Goal: Transaction & Acquisition: Purchase product/service

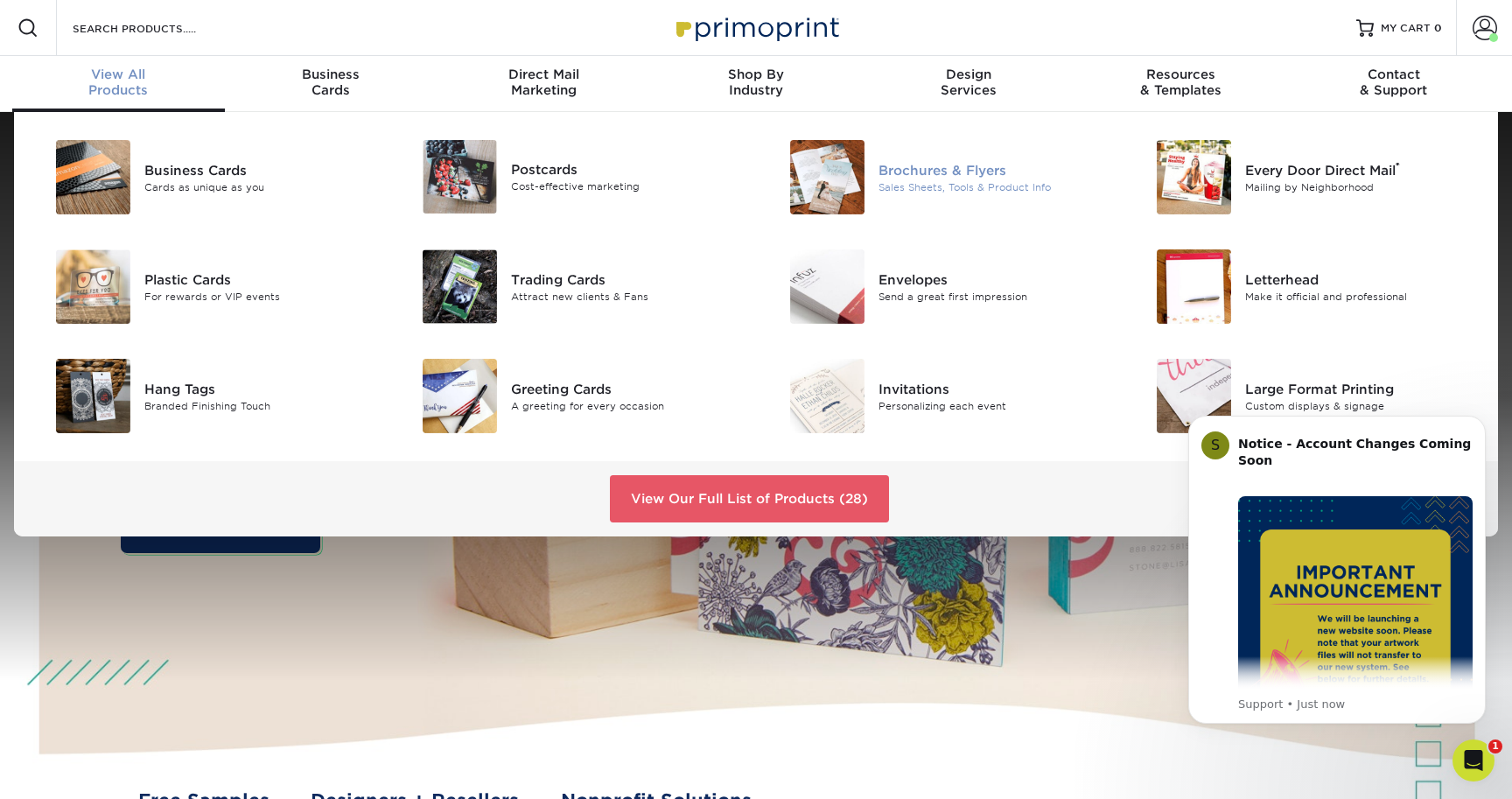
click at [831, 184] on img at bounding box center [827, 177] width 74 height 74
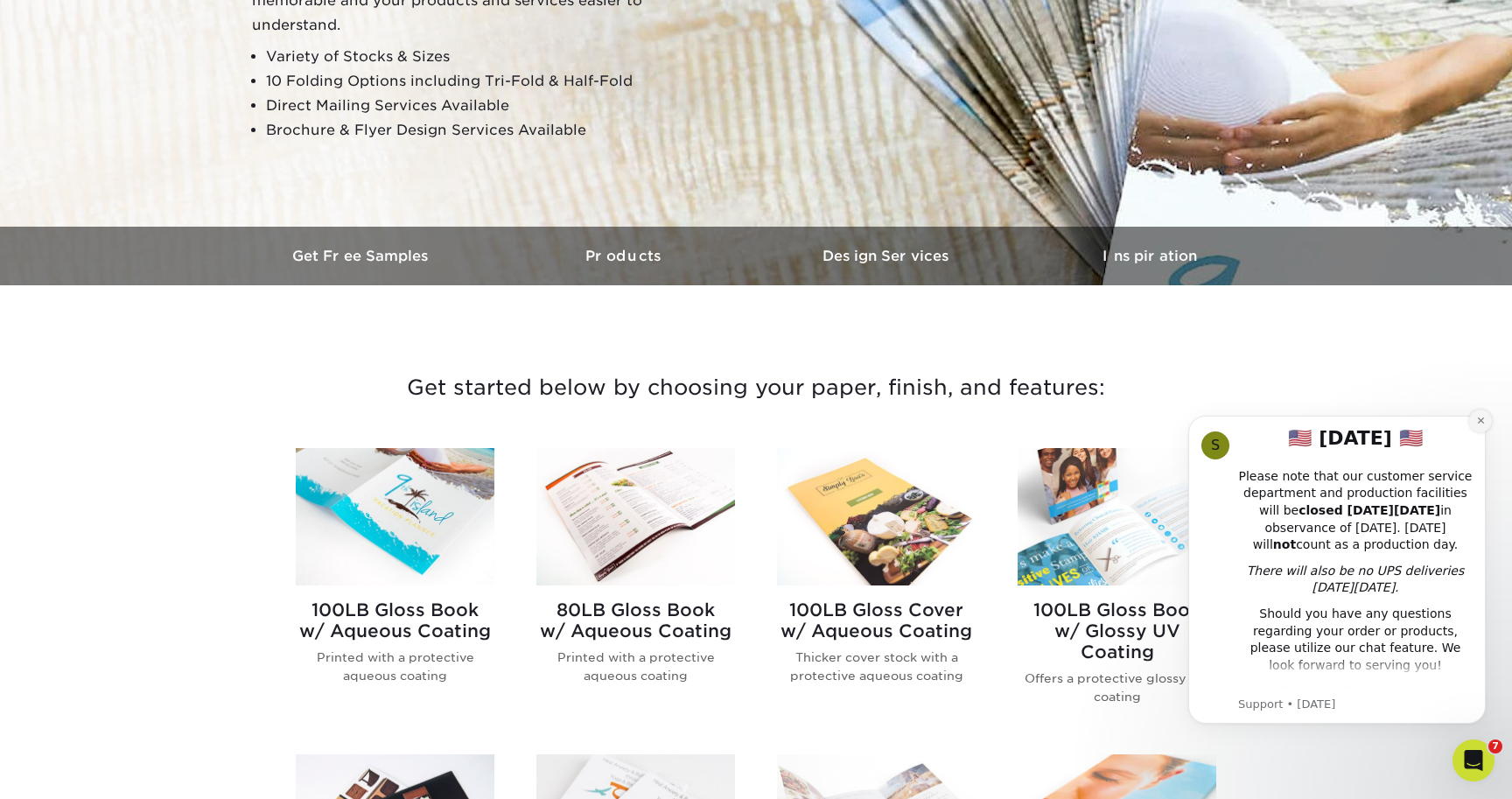
click at [1480, 423] on icon "Dismiss notification" at bounding box center [1481, 421] width 10 height 10
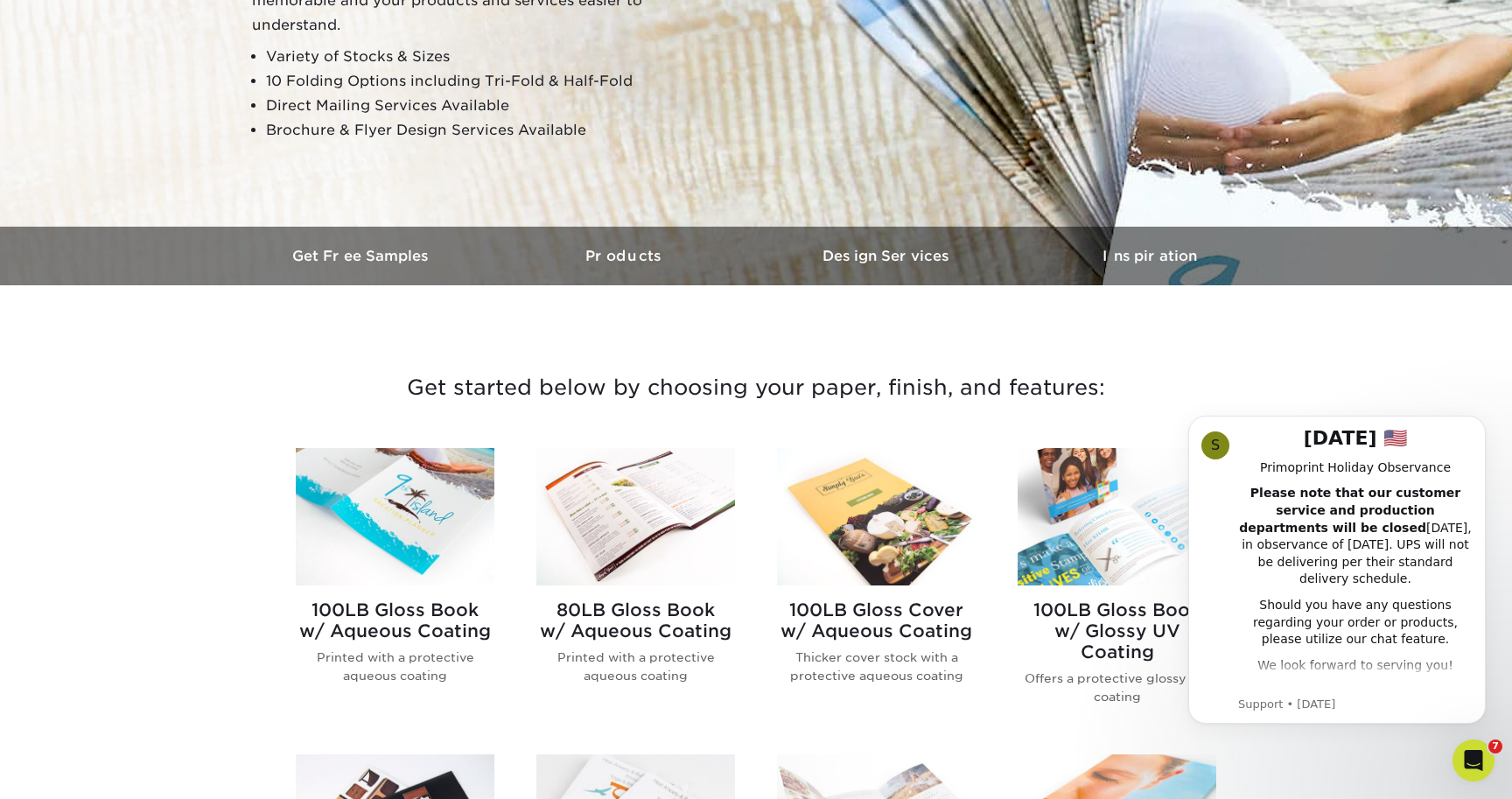
click at [1480, 423] on icon "Dismiss notification" at bounding box center [1481, 421] width 8 height 8
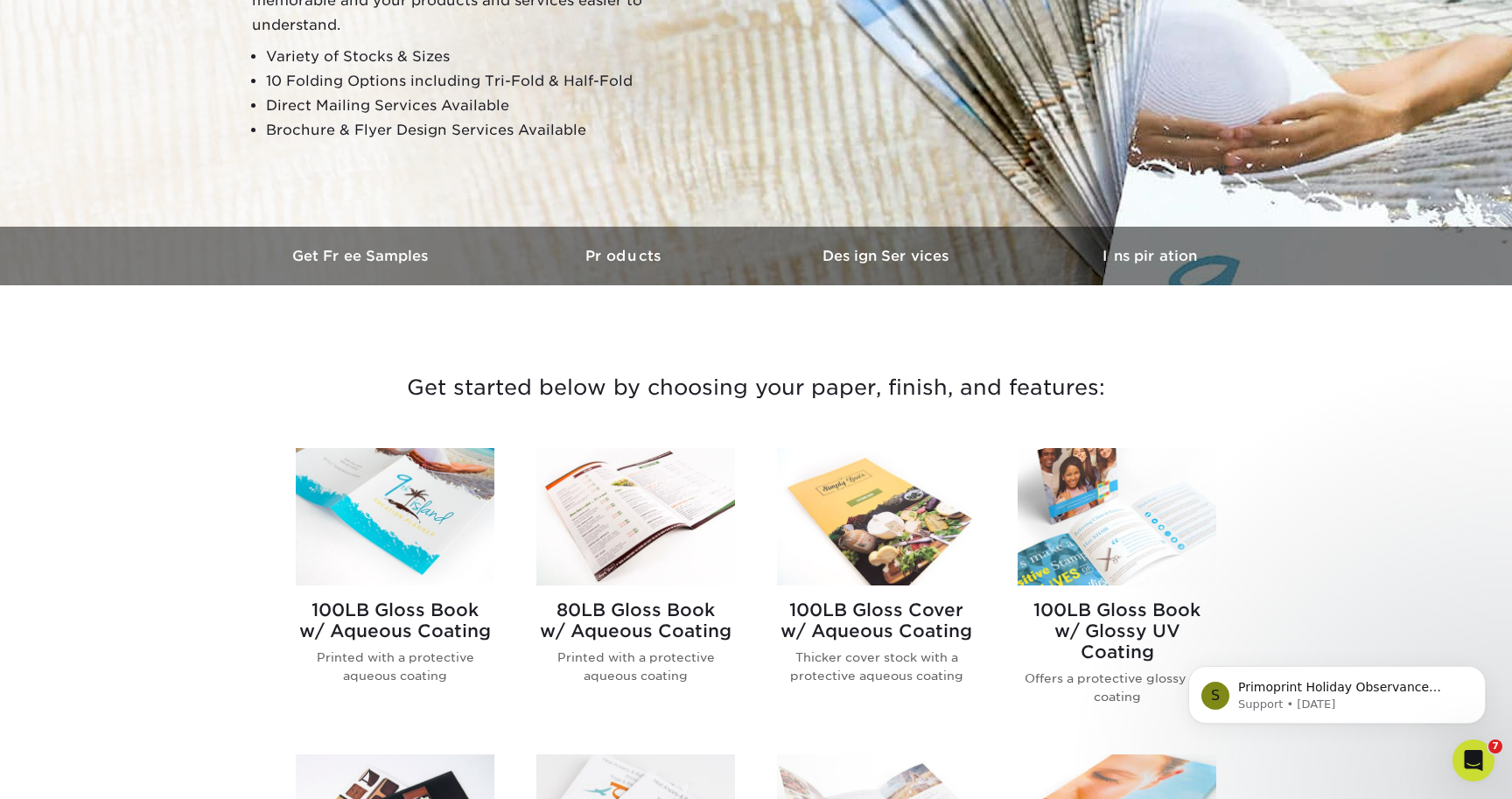
click at [426, 534] on img at bounding box center [395, 516] width 199 height 137
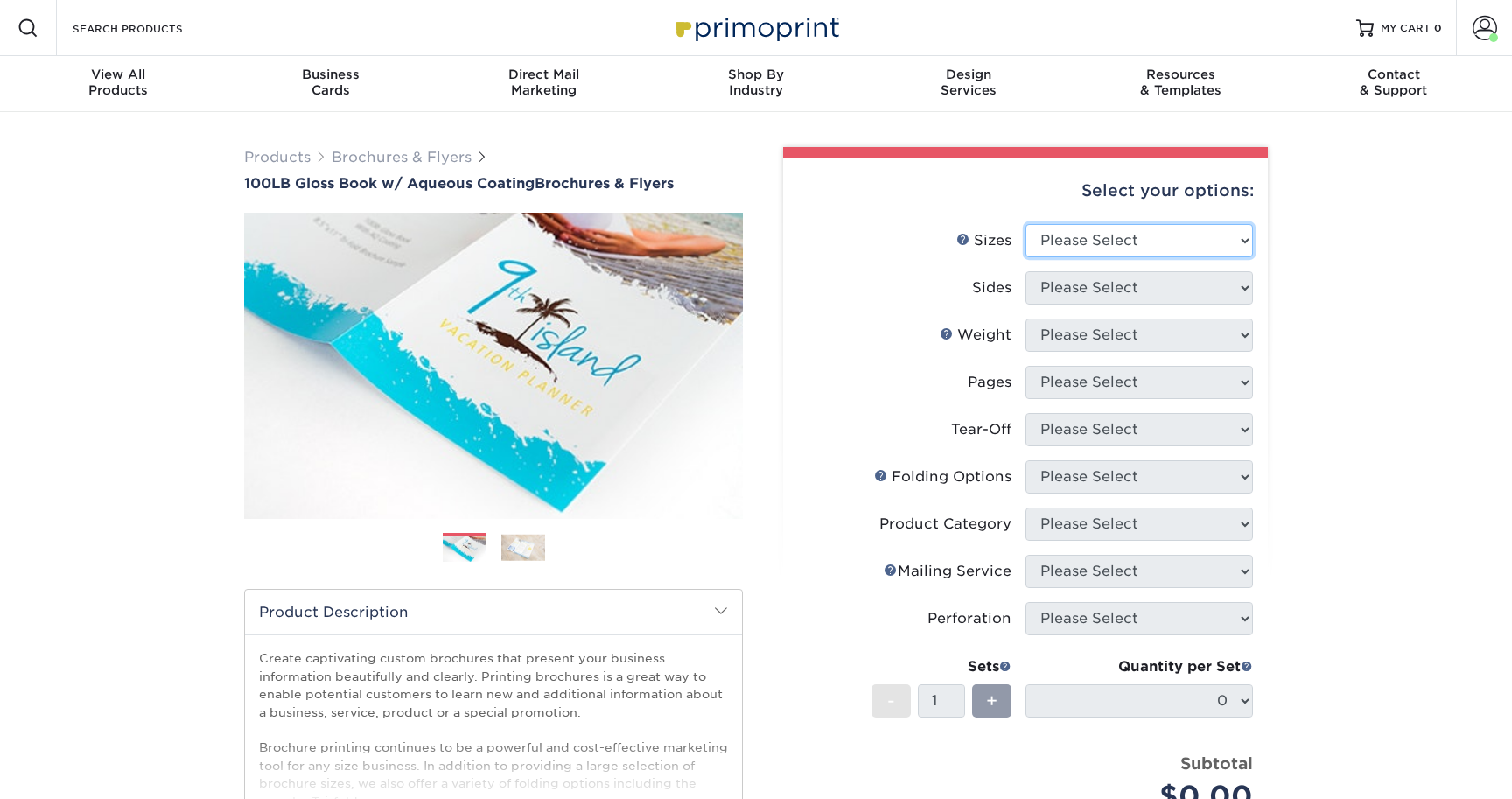
click at [1096, 244] on select "Please Select 3.5" x 8.5" 3.5" x 11" 3.67" x 8.5" 4" x 6" 4" x 8.5" 4" x 9" 4" …" at bounding box center [1140, 240] width 228 height 33
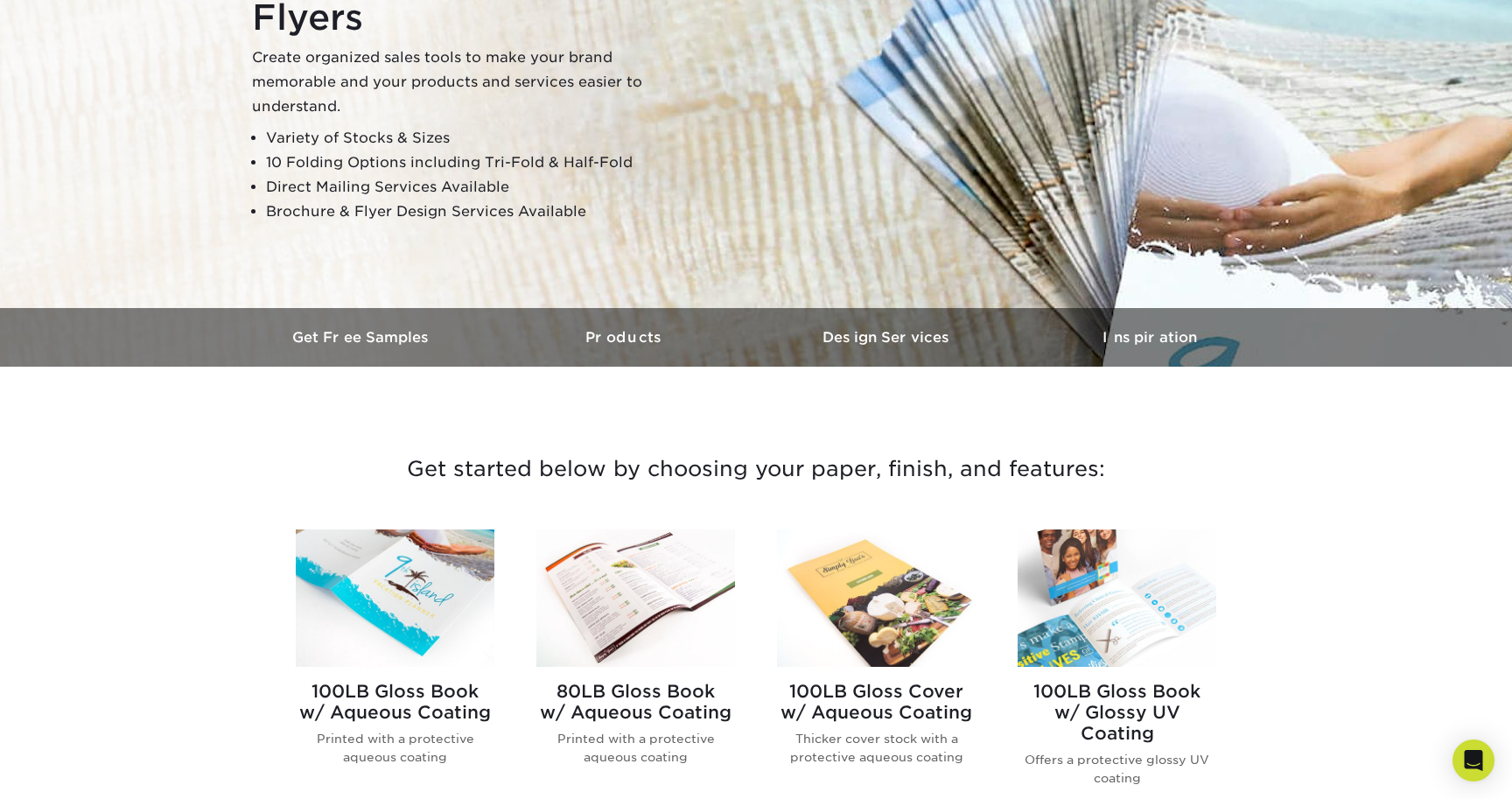
scroll to position [626, 0]
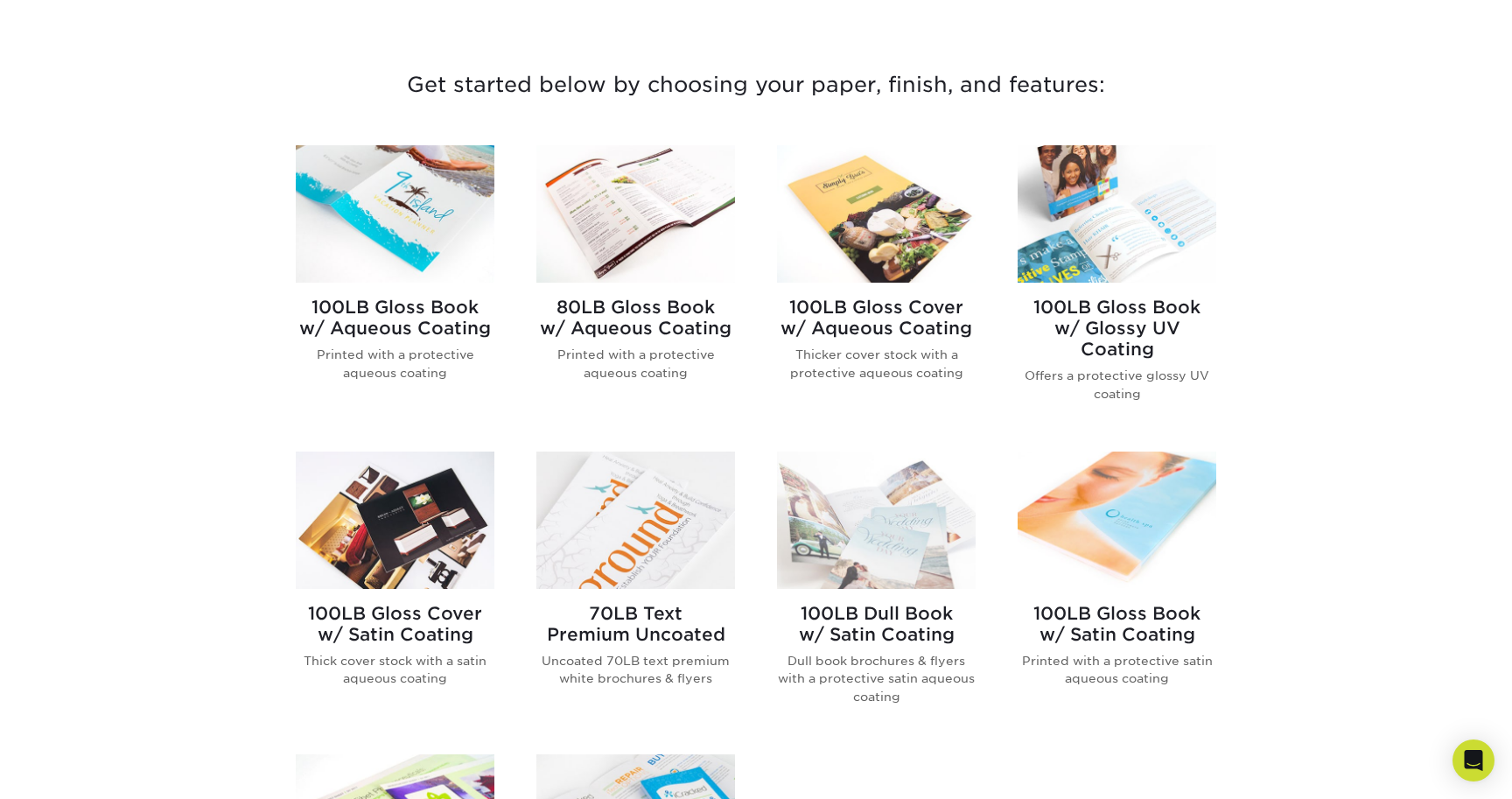
click at [635, 216] on img at bounding box center [636, 213] width 199 height 137
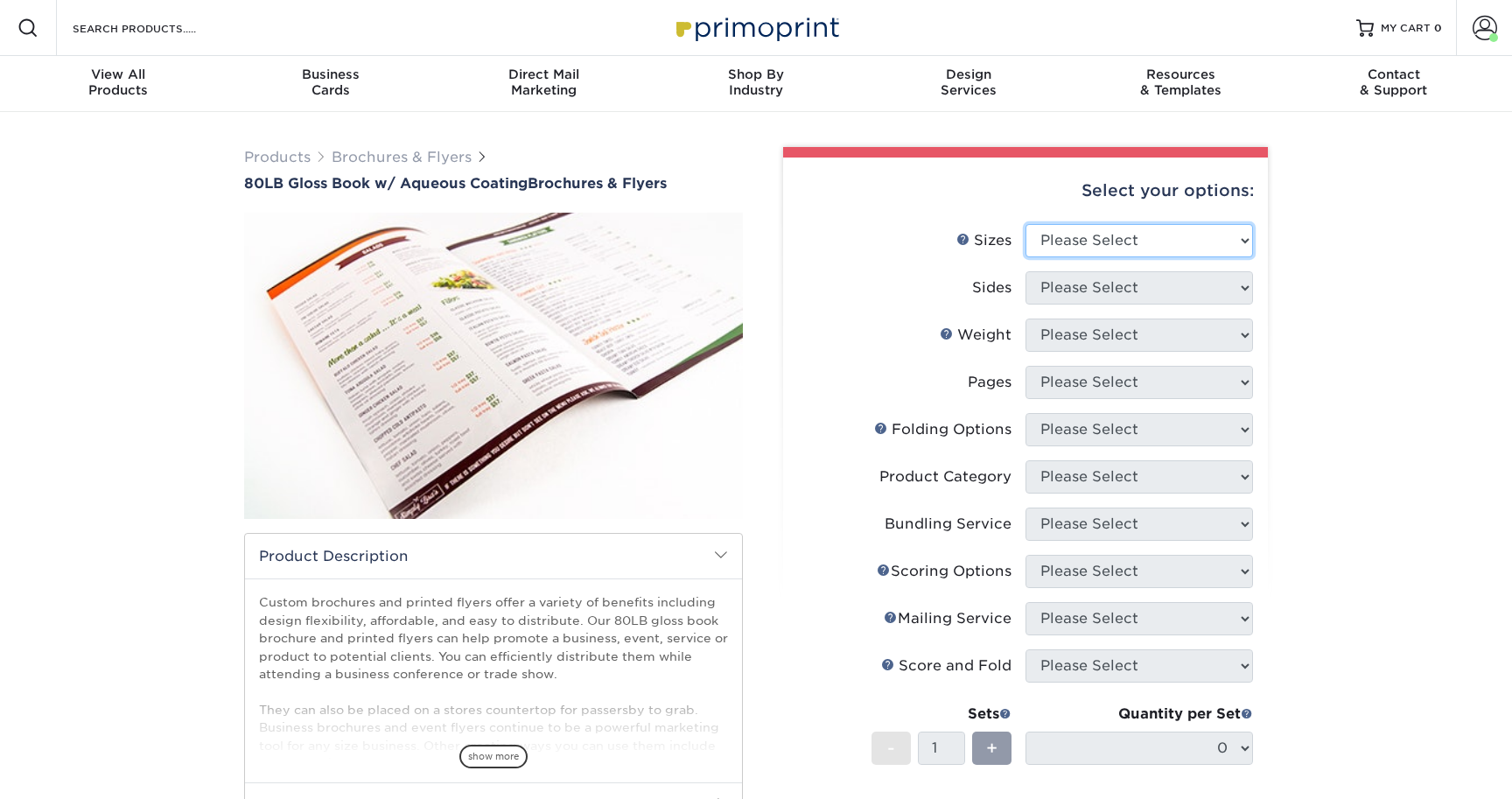
click at [1081, 237] on select "Please Select 3.67" x 8.5" 3.67" x 8.5" 4" x 6" 4" x 8.5" 4" x 9" 4" x 11" 4" x…" at bounding box center [1140, 240] width 228 height 33
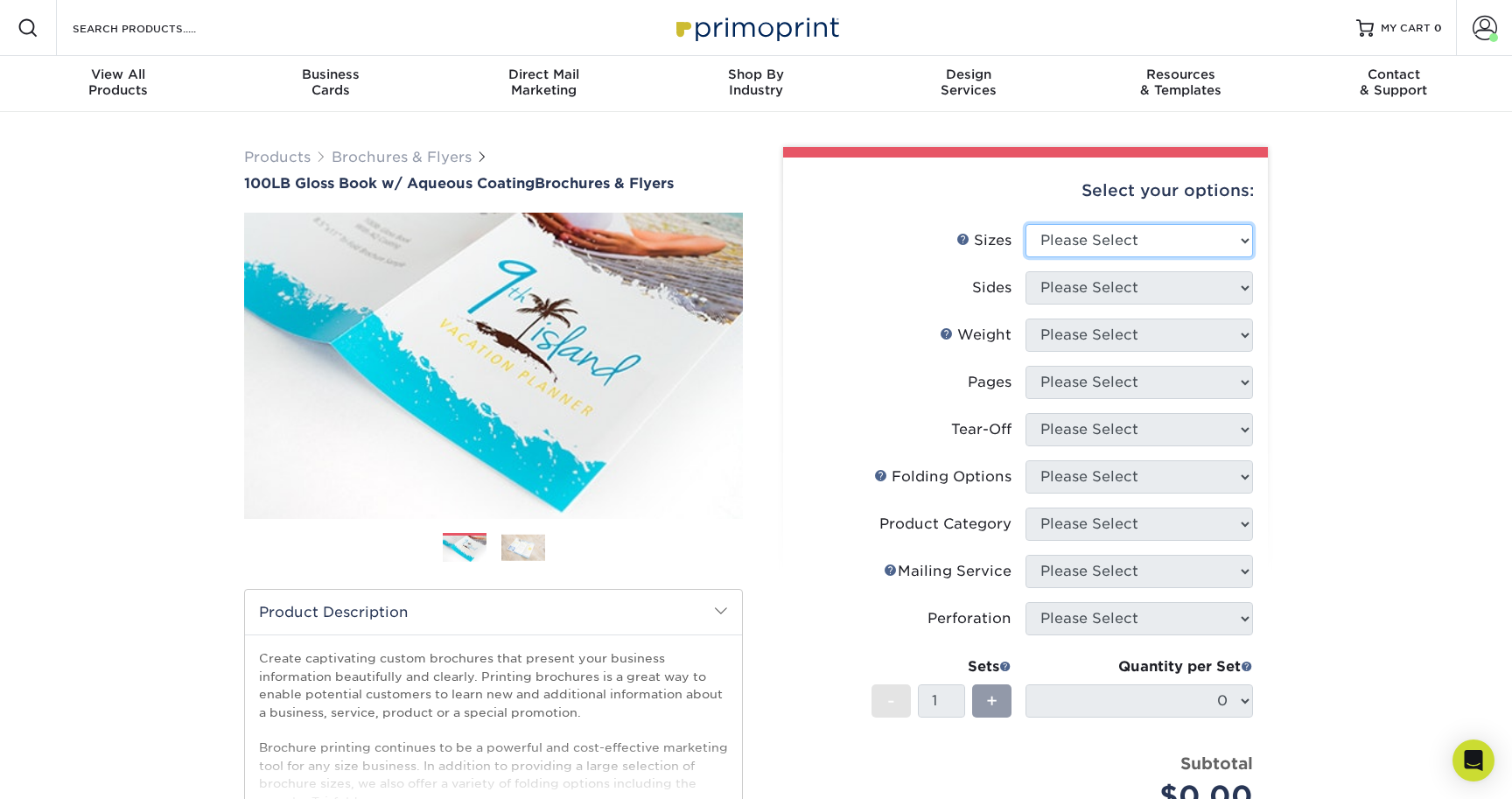
click at [1096, 248] on select "Please Select 3.5" x 8.5" 3.5" x 11" 3.67" x 8.5" 4" x 6" 4" x 8.5" 4" x 9" 4" …" at bounding box center [1140, 240] width 228 height 33
select select "5.50x8.50"
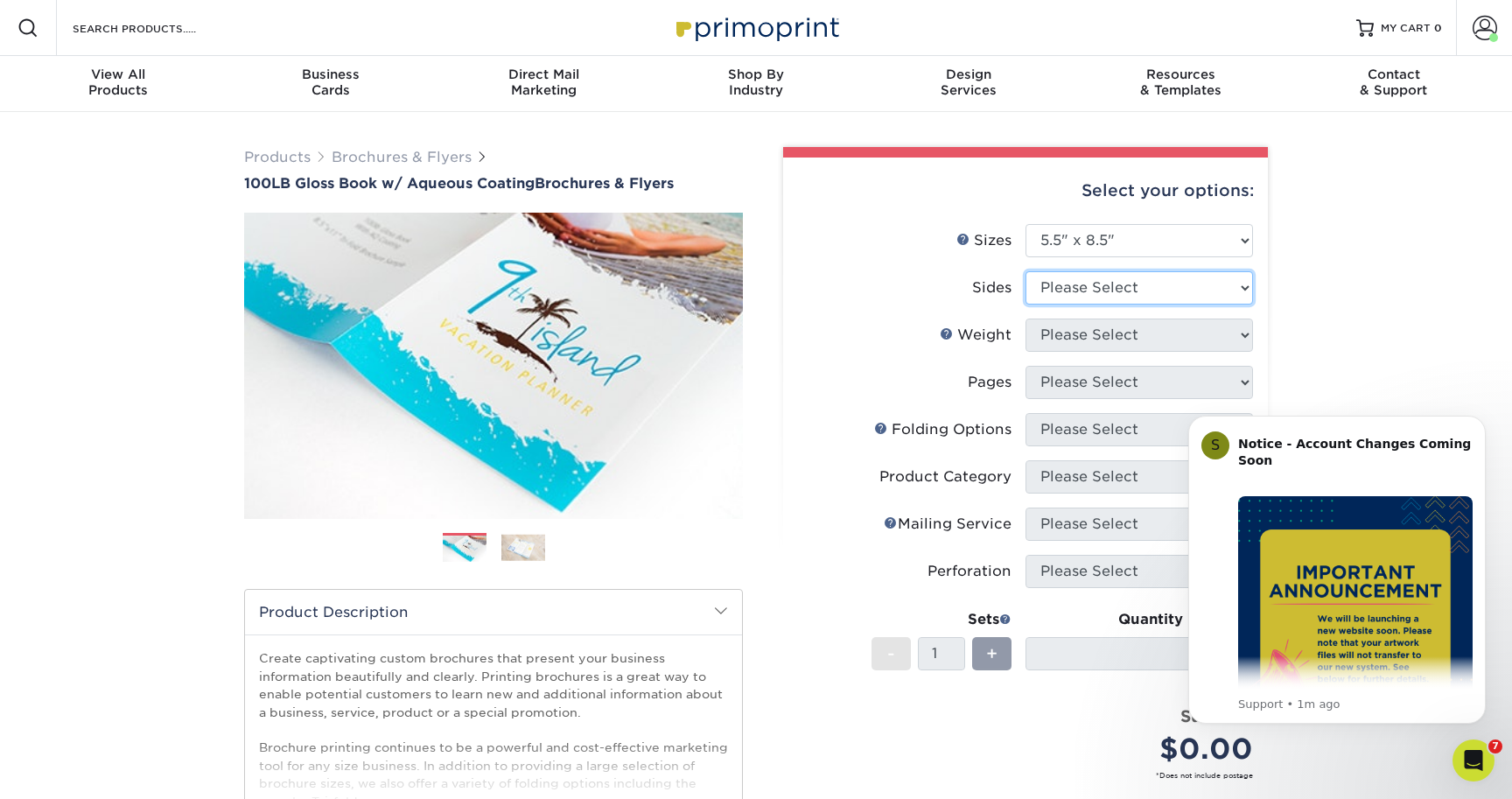
click at [1101, 287] on select "Please Select Print Both Sides Print Front Only" at bounding box center [1140, 287] width 228 height 33
click at [1144, 289] on select "Please Select Print Both Sides Print Front Only" at bounding box center [1140, 287] width 228 height 33
select select "13abbda7-1d64-4f25-8bb2-c179b224825d"
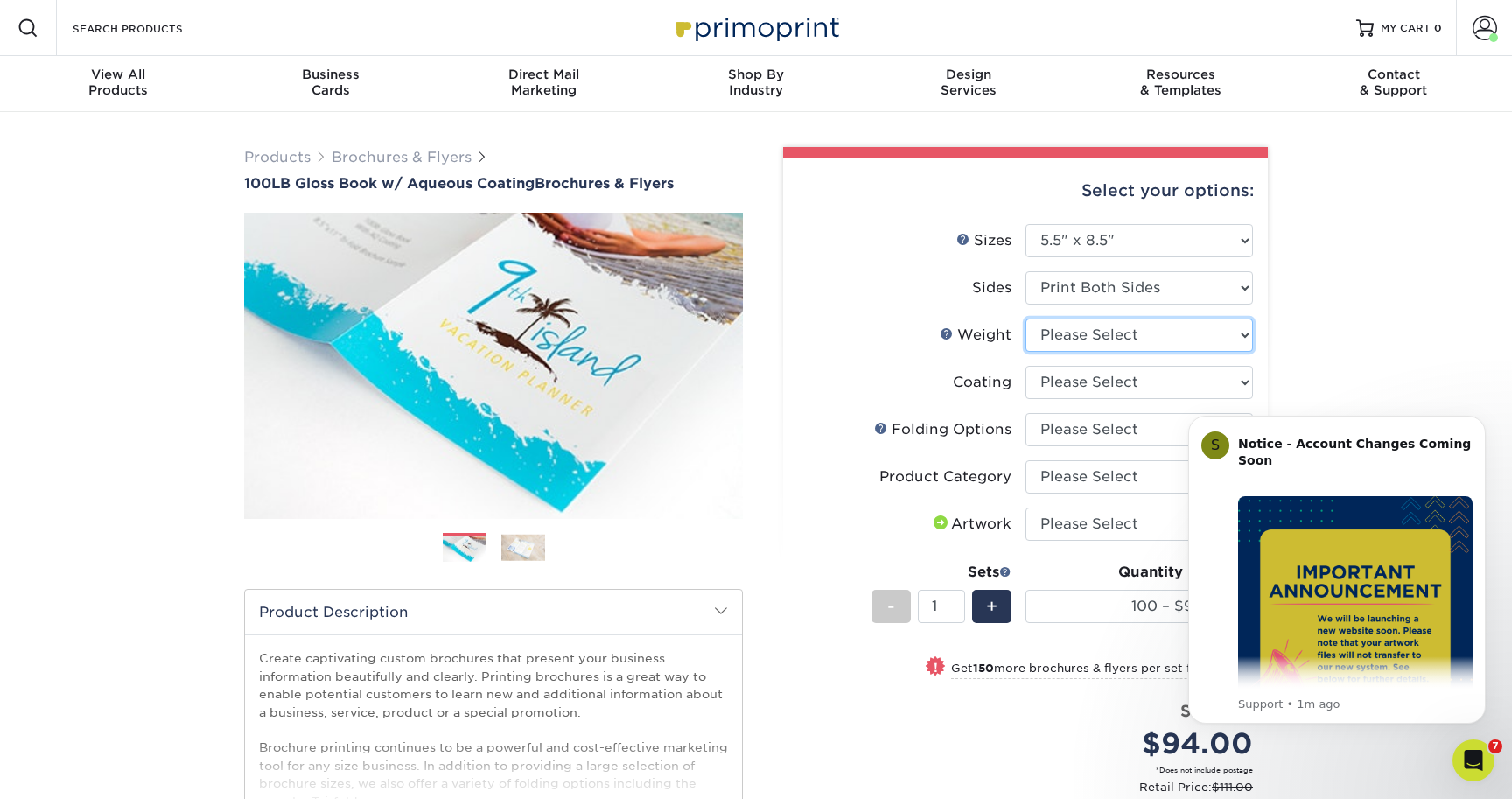
click at [1121, 333] on select "Please Select 100LB" at bounding box center [1140, 335] width 228 height 33
select select "100LB"
click at [1485, 418] on icon "Dismiss notification" at bounding box center [1481, 421] width 10 height 10
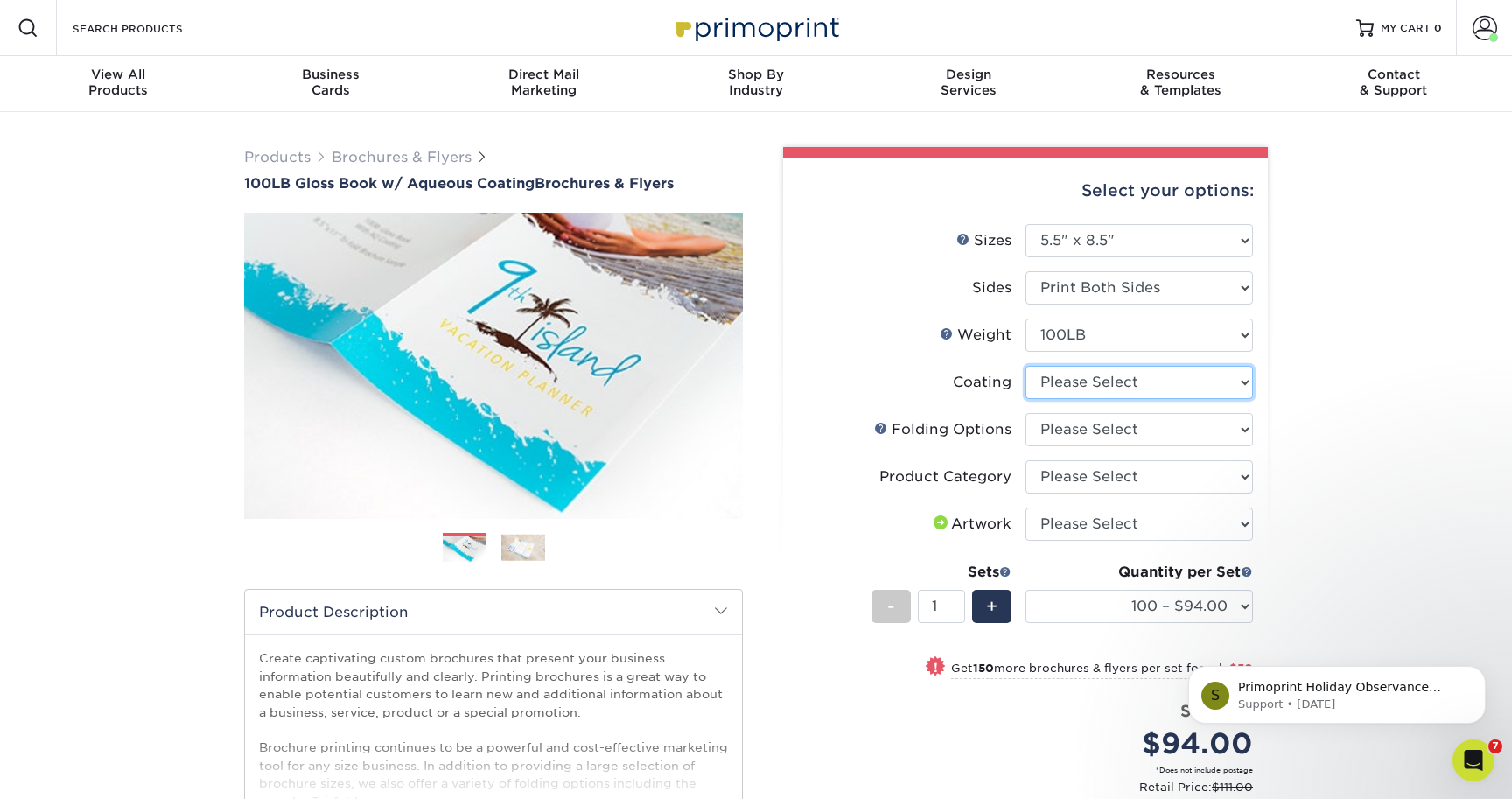
click at [1121, 382] on select at bounding box center [1140, 382] width 228 height 33
select select "d41dab50-ff65-4f4f-bb17-2afe4d36ae33"
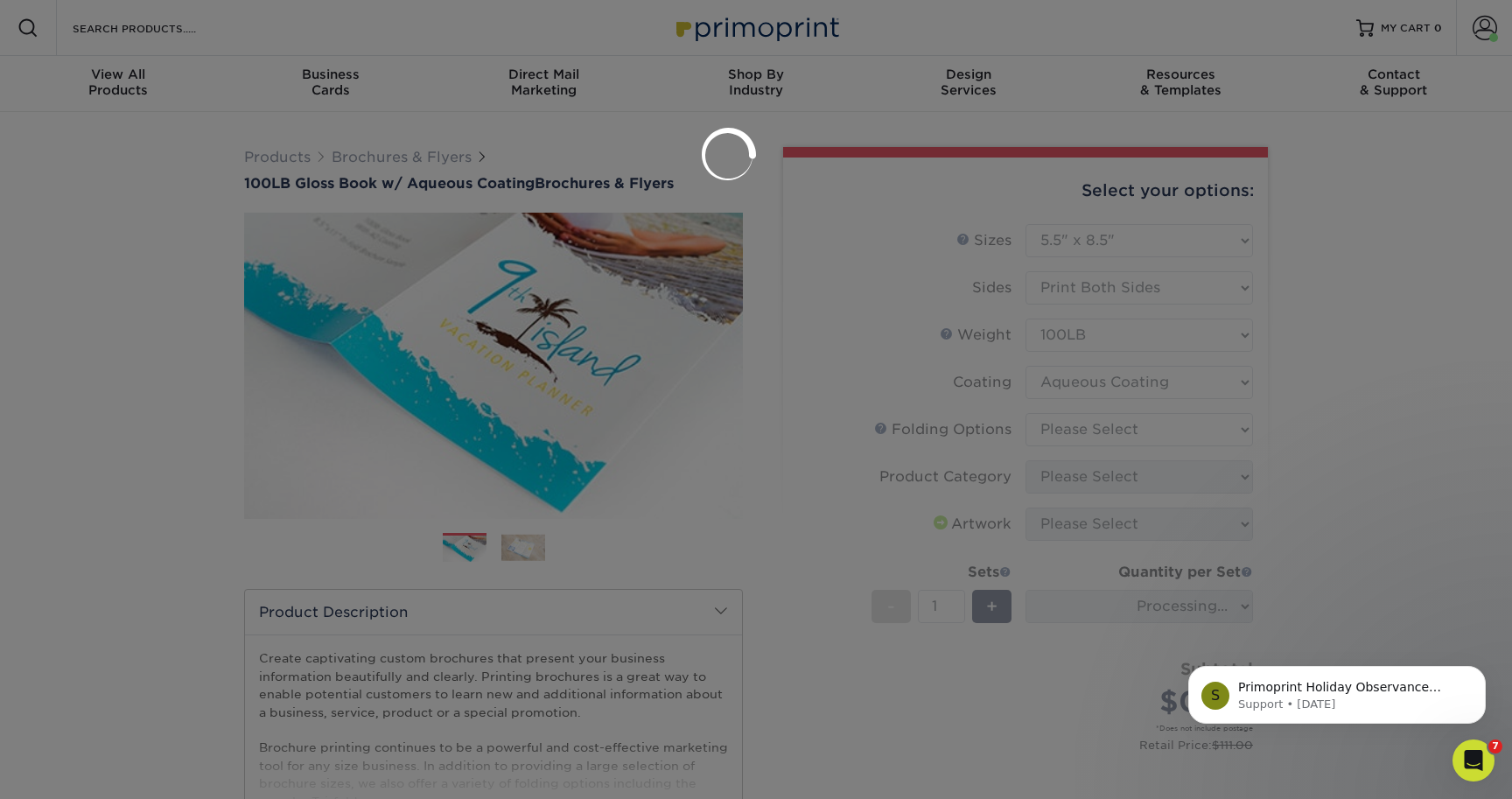
click at [1123, 422] on div at bounding box center [756, 399] width 1512 height 799
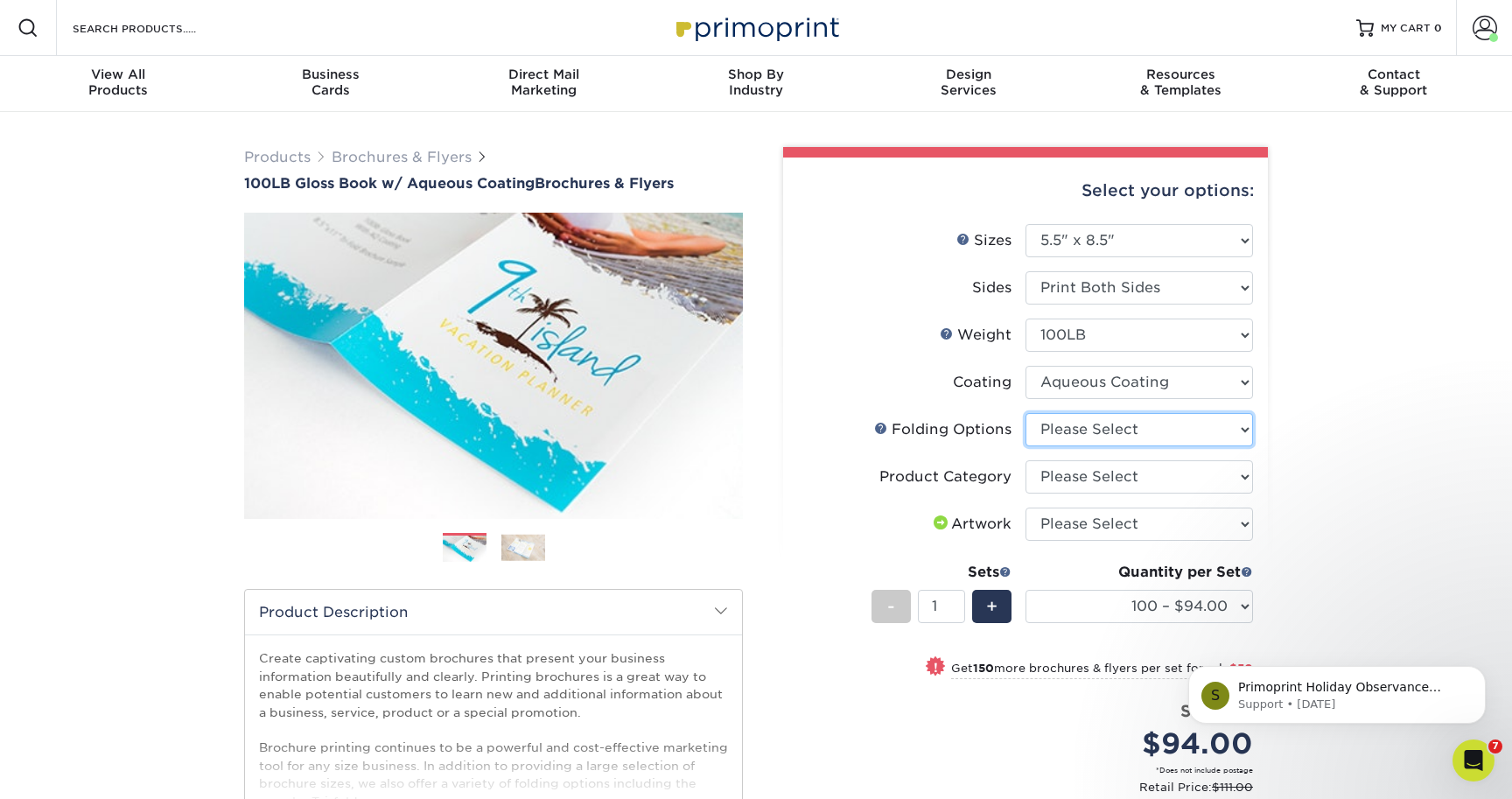
click at [1155, 430] on select "Please Select FLAT - No Folding Tri-Fold / Letter Fold Z-Fold Half-Fold" at bounding box center [1140, 429] width 228 height 33
select select "9589f320-e91f-48ce-a0d7-3badd39f2c14"
click at [1125, 476] on select "Please Select Flyers and Brochures" at bounding box center [1140, 476] width 228 height 33
select select "1a668080-6b7c-4174-b399-2c3833b27ef4"
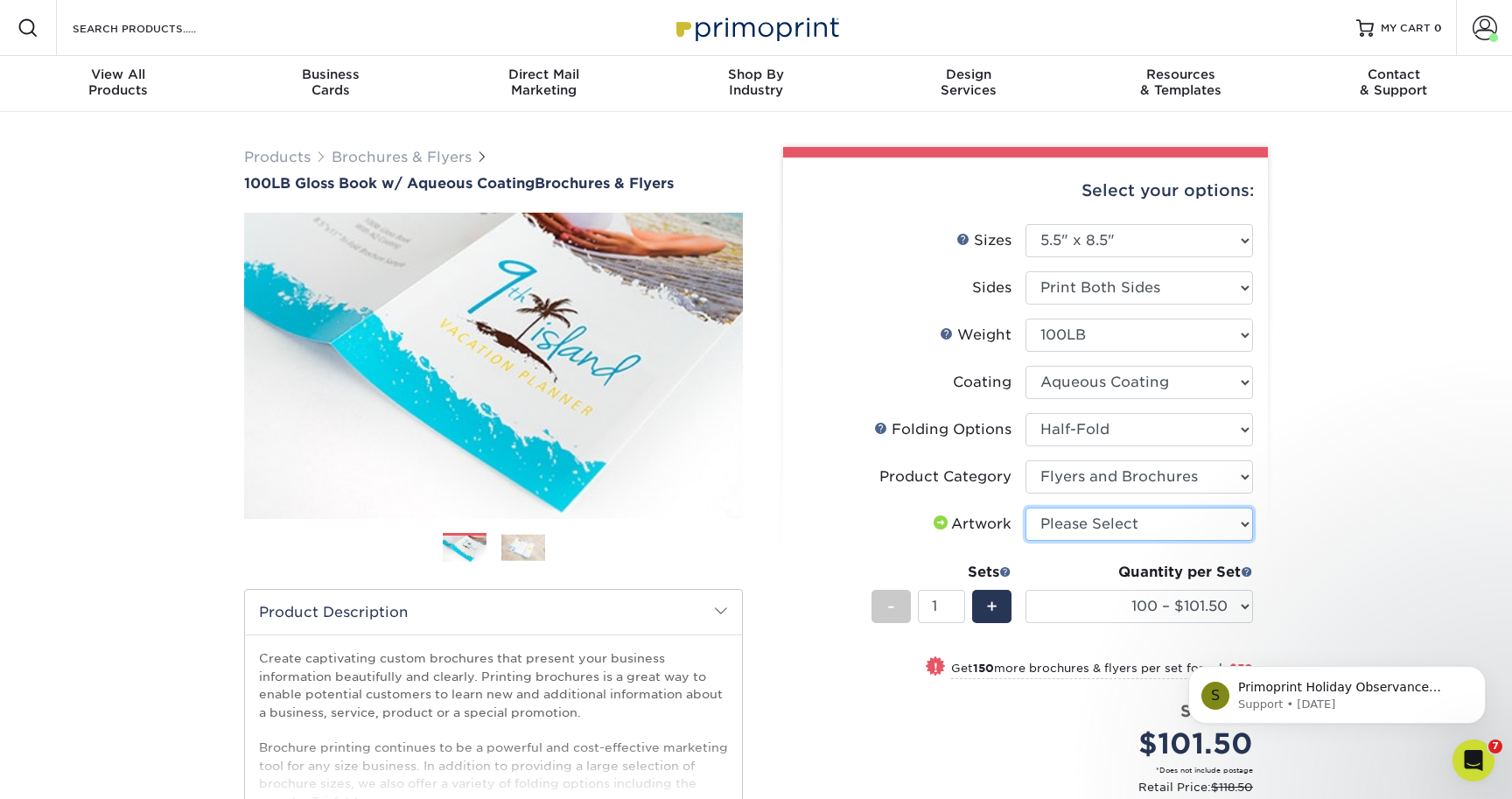
click at [1120, 531] on select "Please Select I will upload files I need a design - $175" at bounding box center [1140, 524] width 228 height 33
select select "upload"
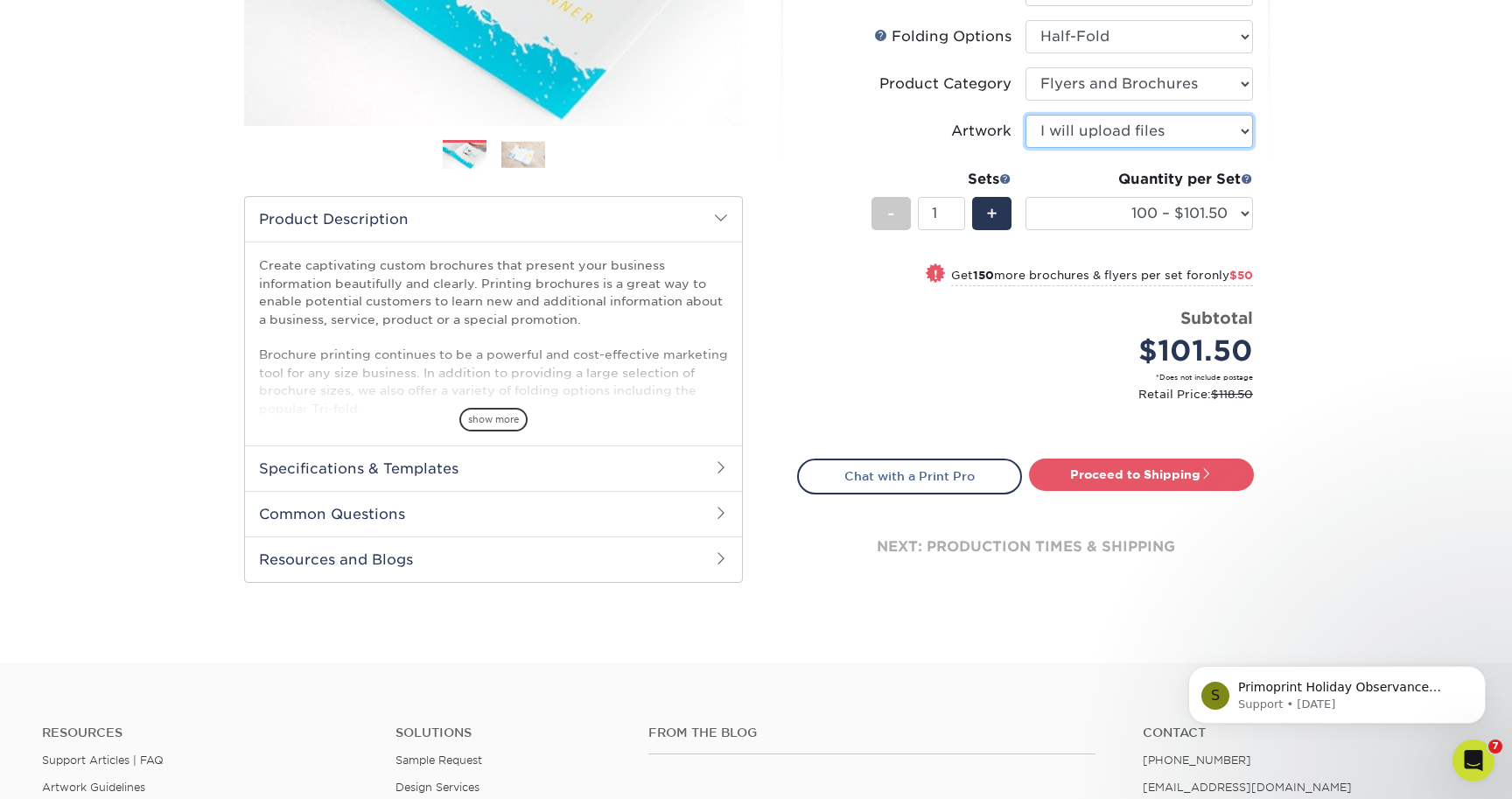
scroll to position [397, 0]
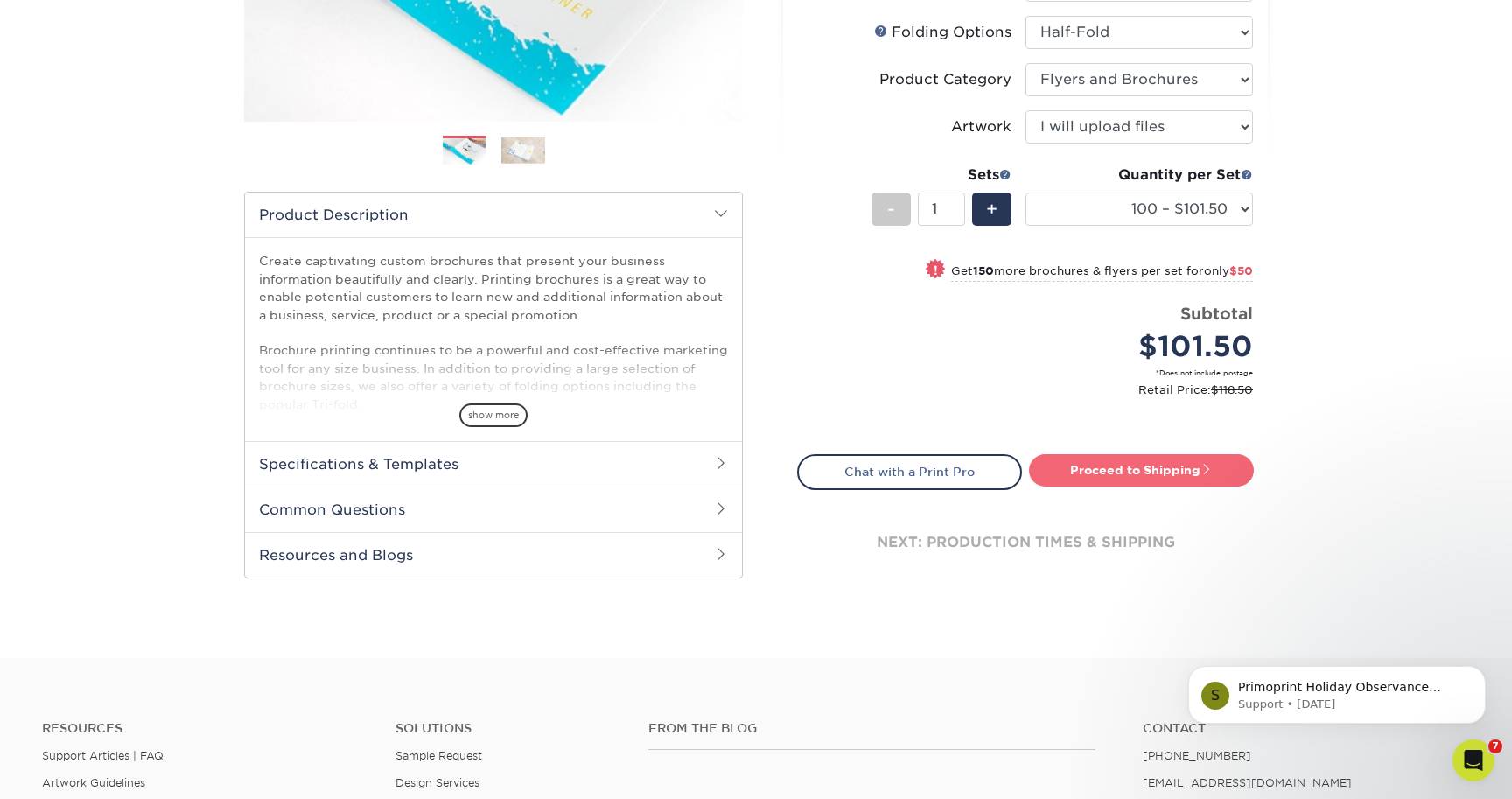
click at [1182, 477] on link "Proceed to Shipping" at bounding box center [1141, 470] width 225 height 32
type input "Set 1"
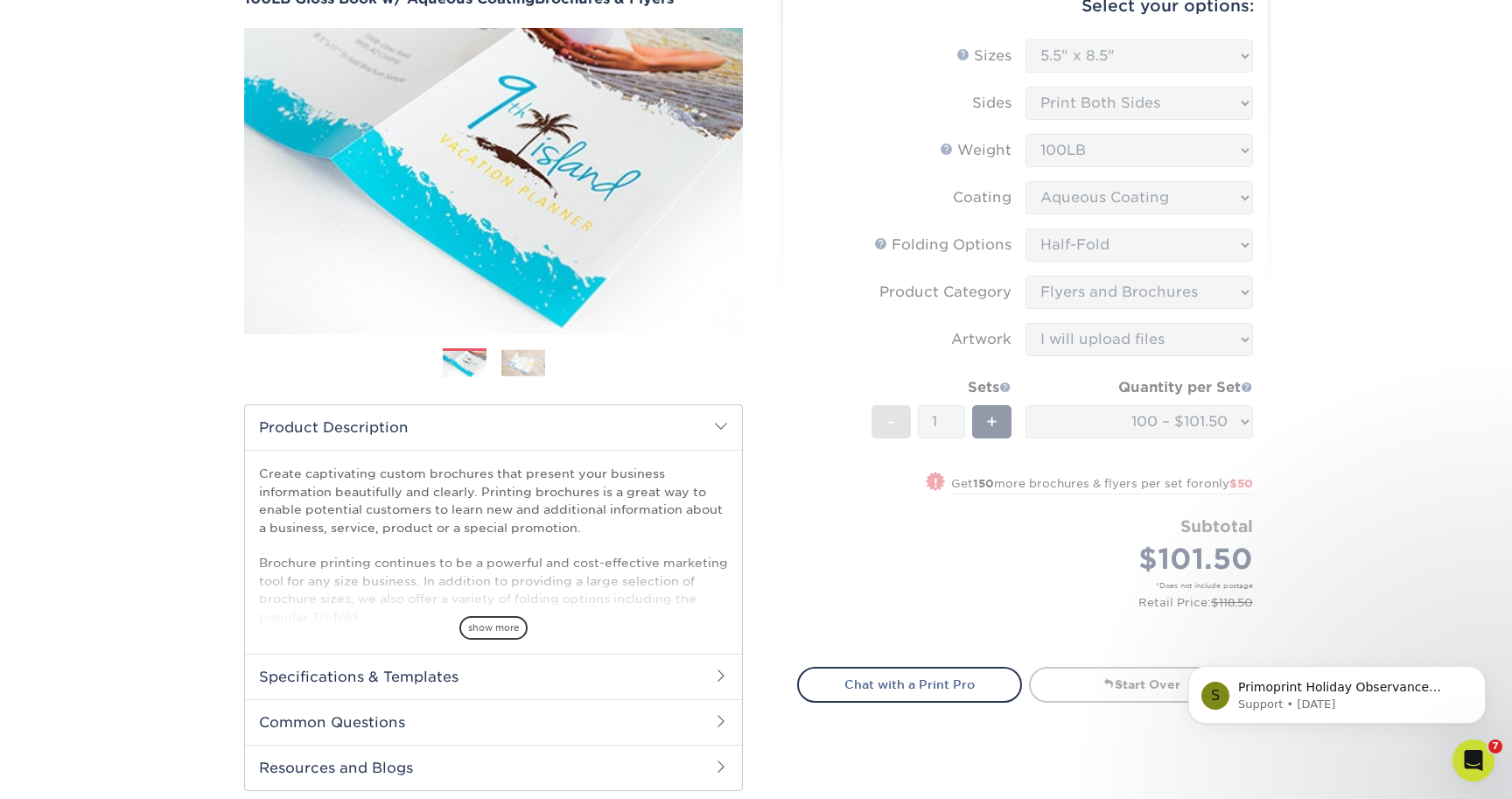
scroll to position [0, 0]
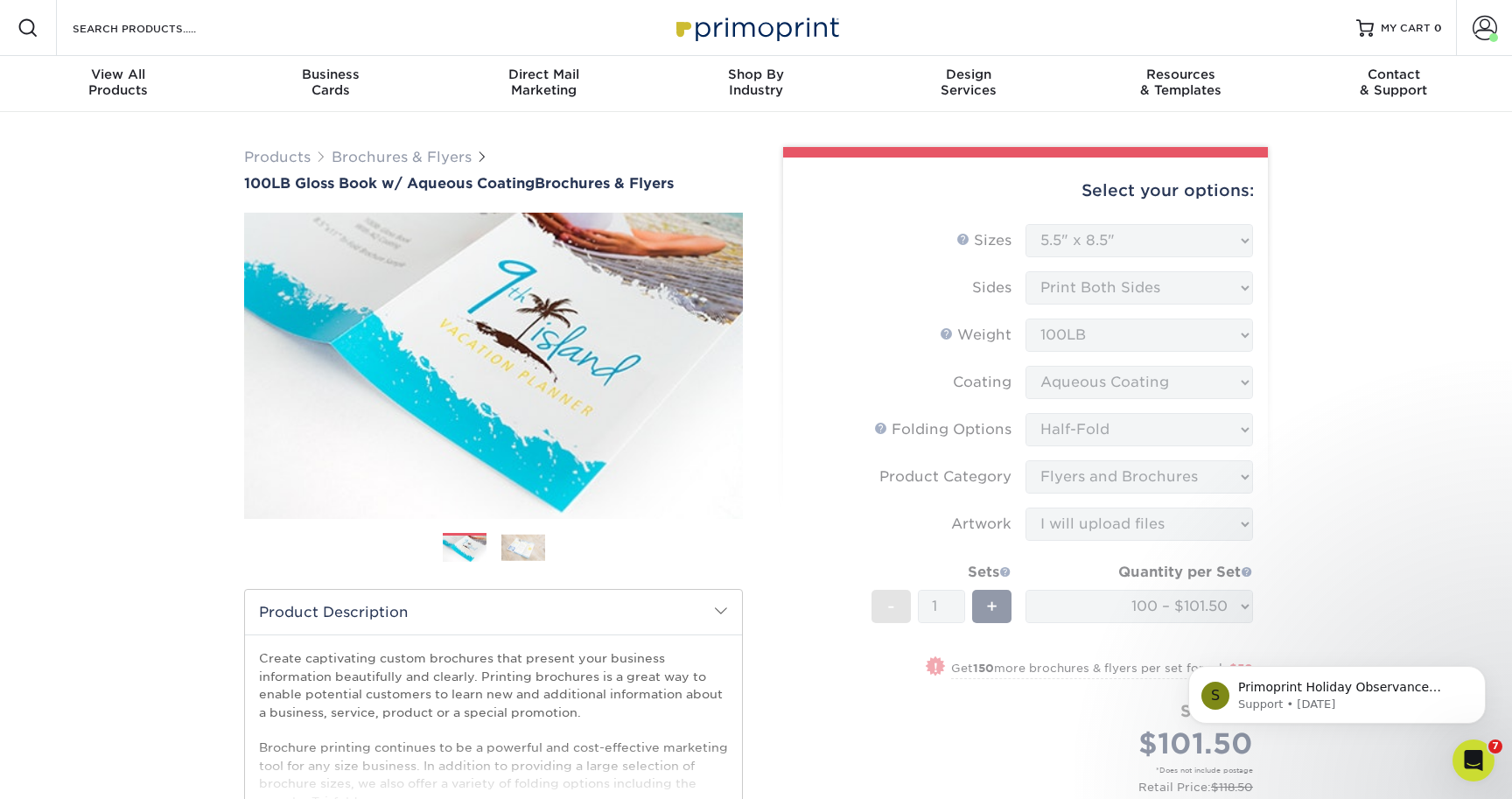
click at [944, 239] on form "Sizes Help Sizes Please Select 3.5" x 8.5" 3.5" x 11" 3.67" x 8.5" 4" x 6" 4" x…" at bounding box center [1025, 527] width 457 height 607
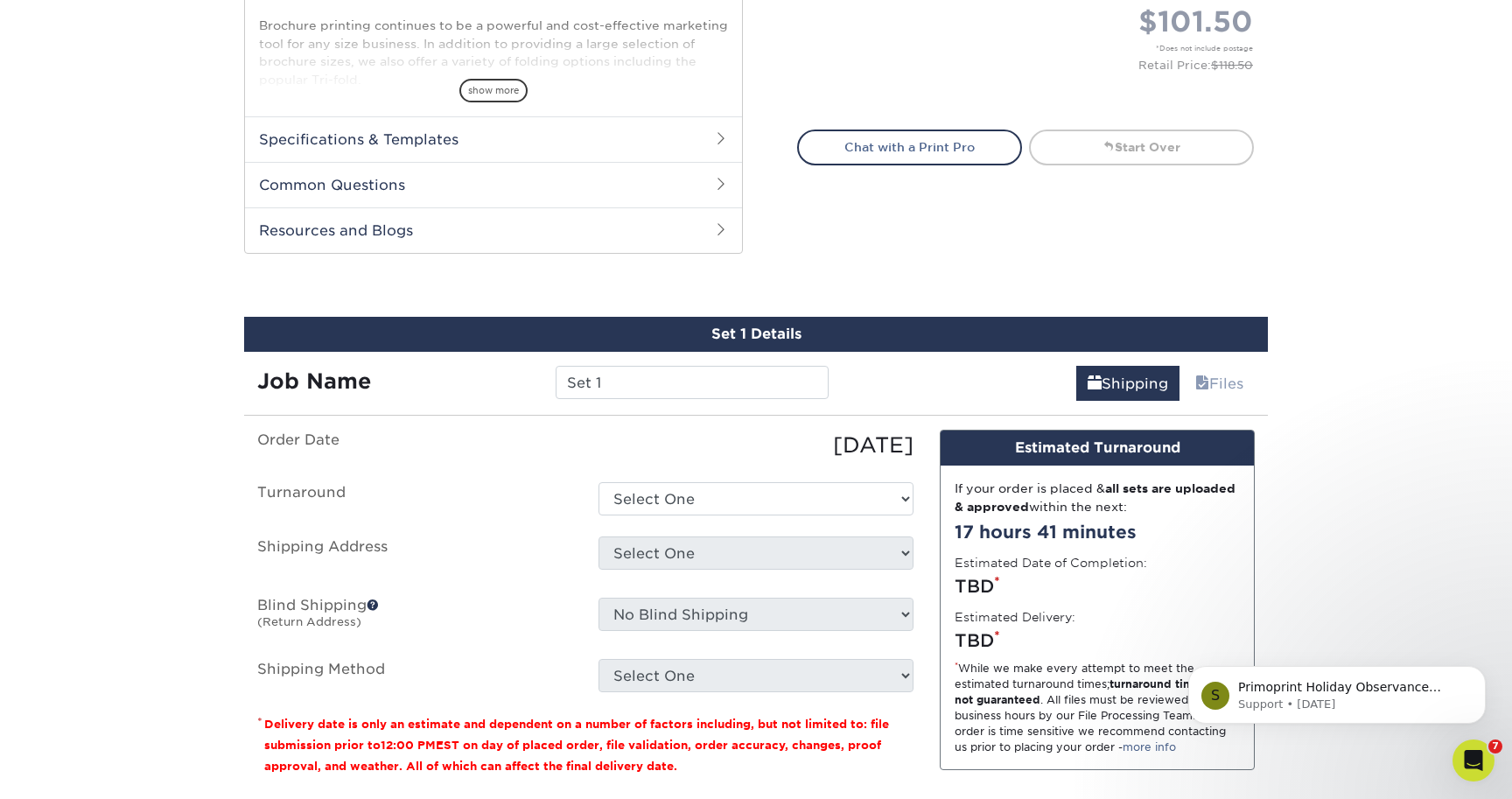
scroll to position [756, 0]
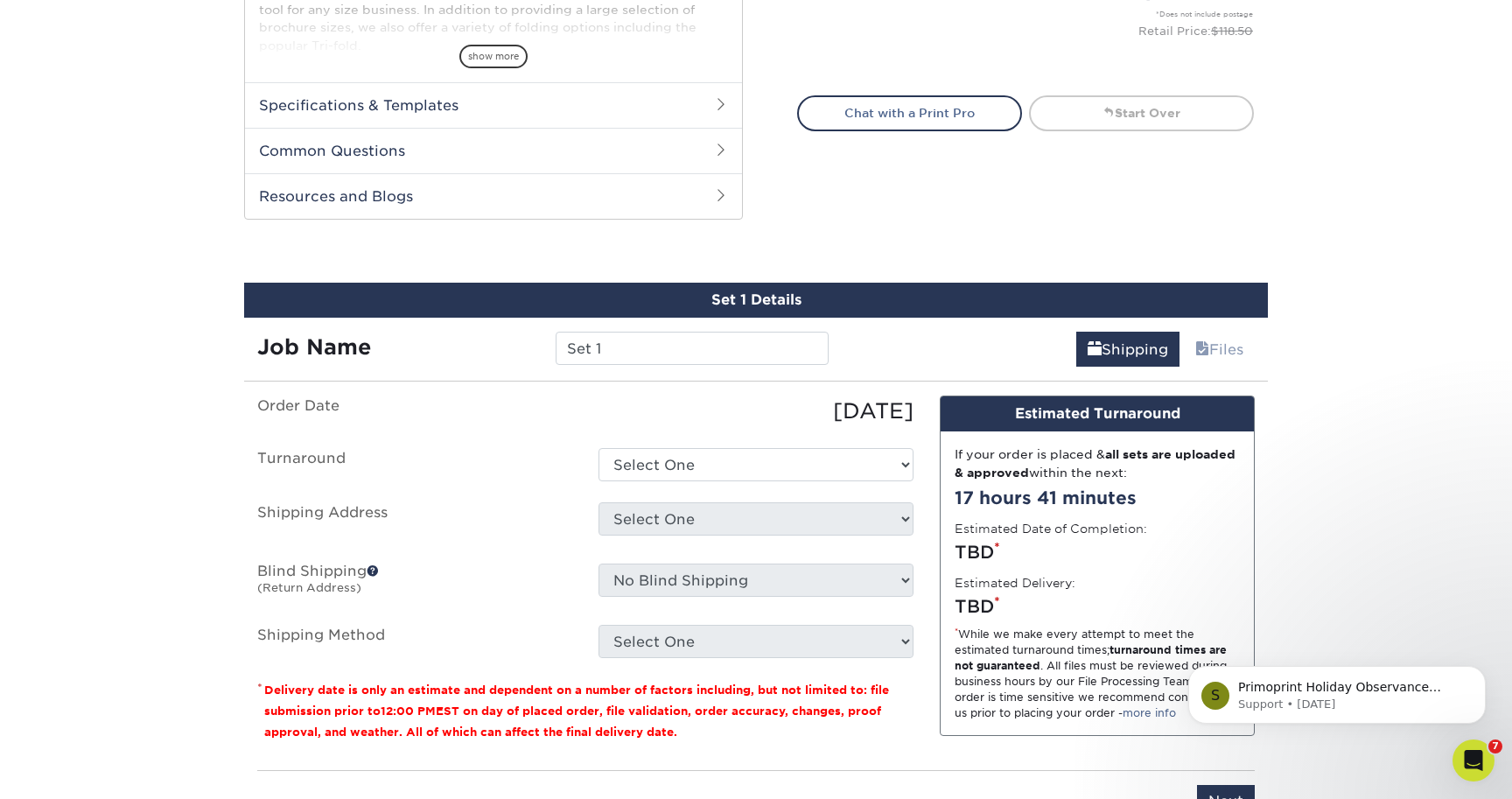
click at [943, 253] on div "Products Brochures & Flyers 100LB Gloss Book w/ Aqueous Coating Brochures & Fly…" at bounding box center [756, 108] width 1512 height 1504
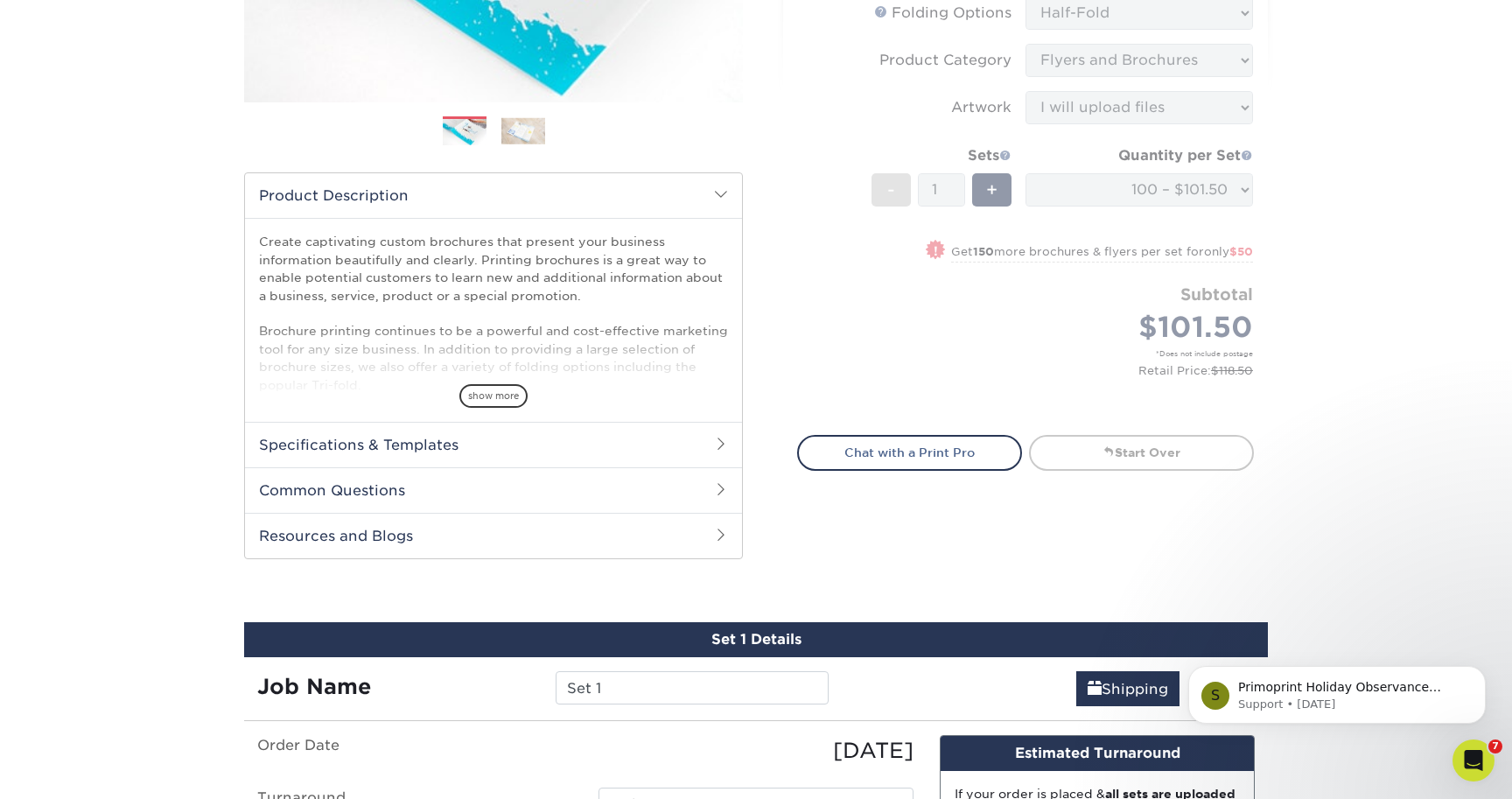
scroll to position [393, 0]
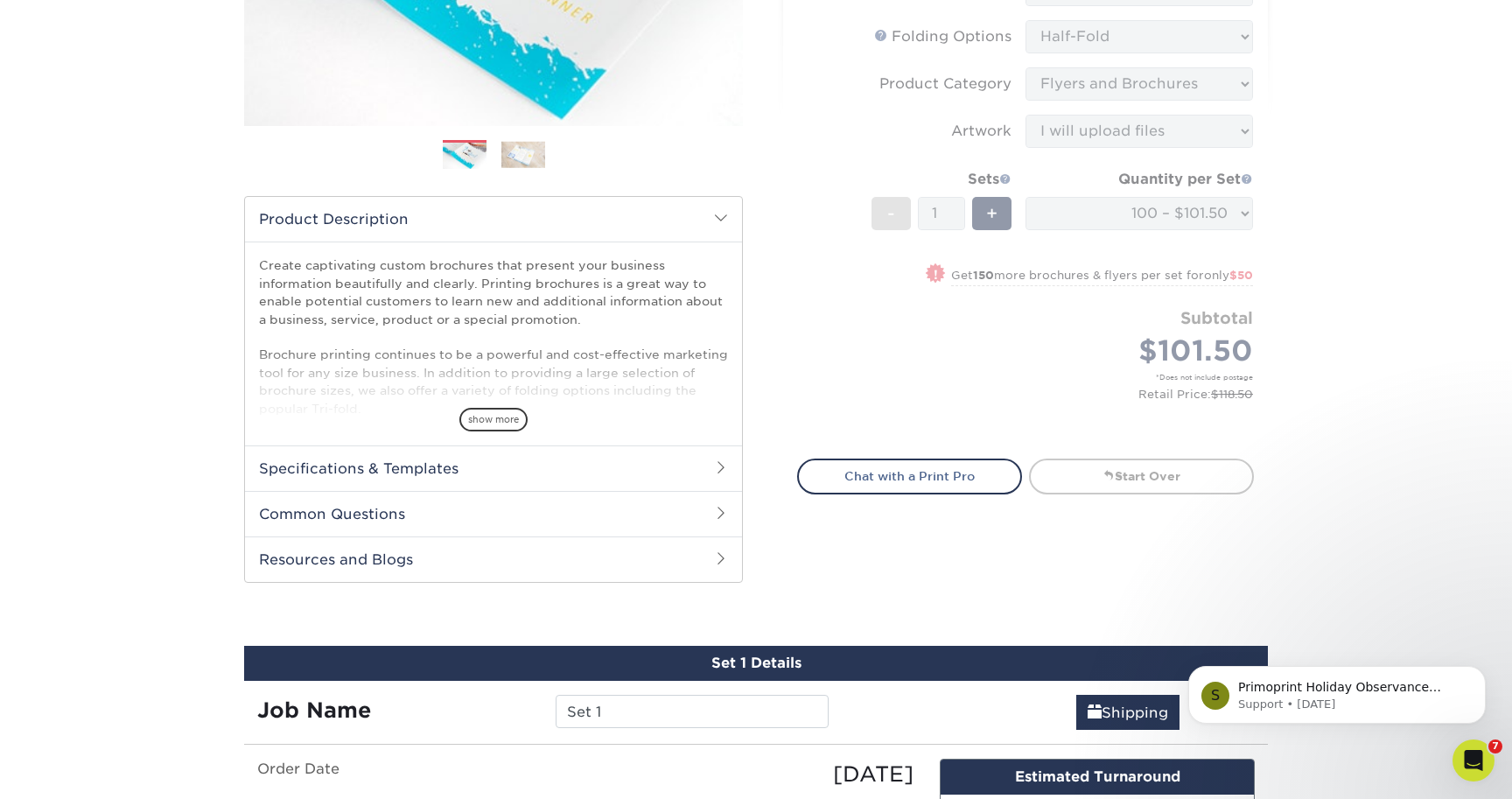
click at [943, 253] on form "Sizes Help Sizes Please Select 3.5" x 8.5" 3.5" x 11" 3.67" x 8.5" 4" x 6" 4" x…" at bounding box center [1025, 134] width 457 height 607
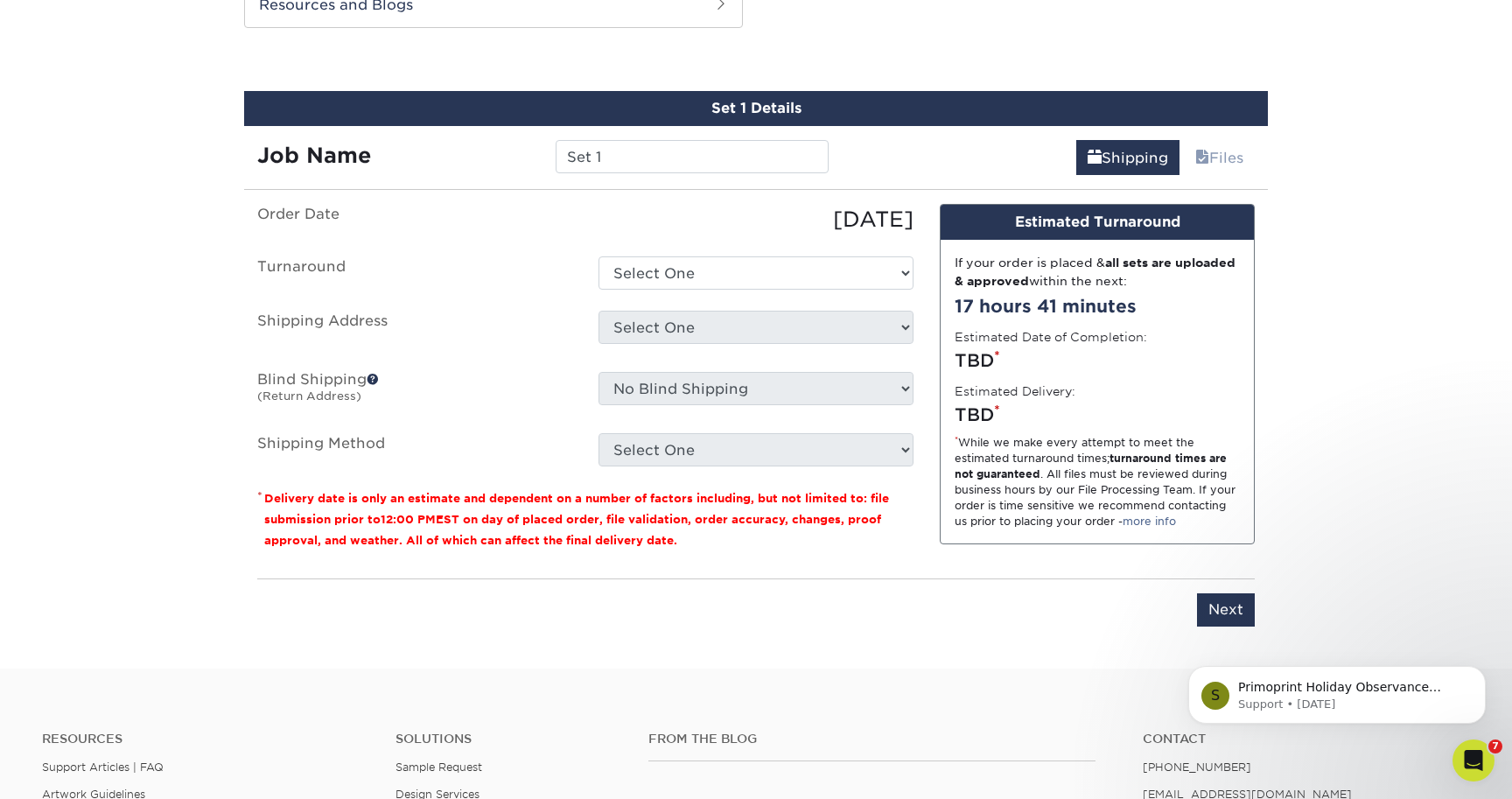
scroll to position [950, 0]
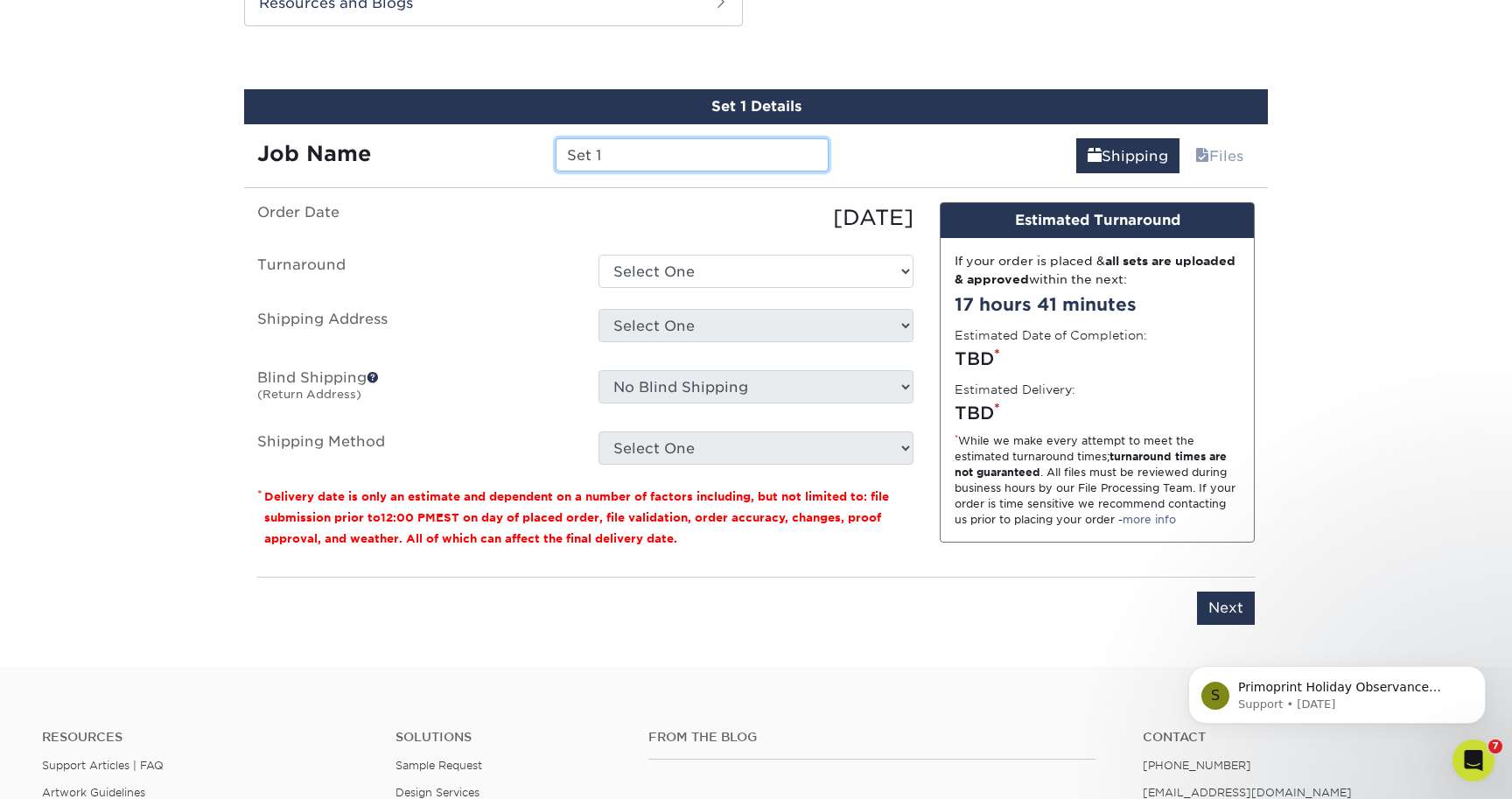
click at [623, 159] on input "Set 1" at bounding box center [692, 154] width 272 height 33
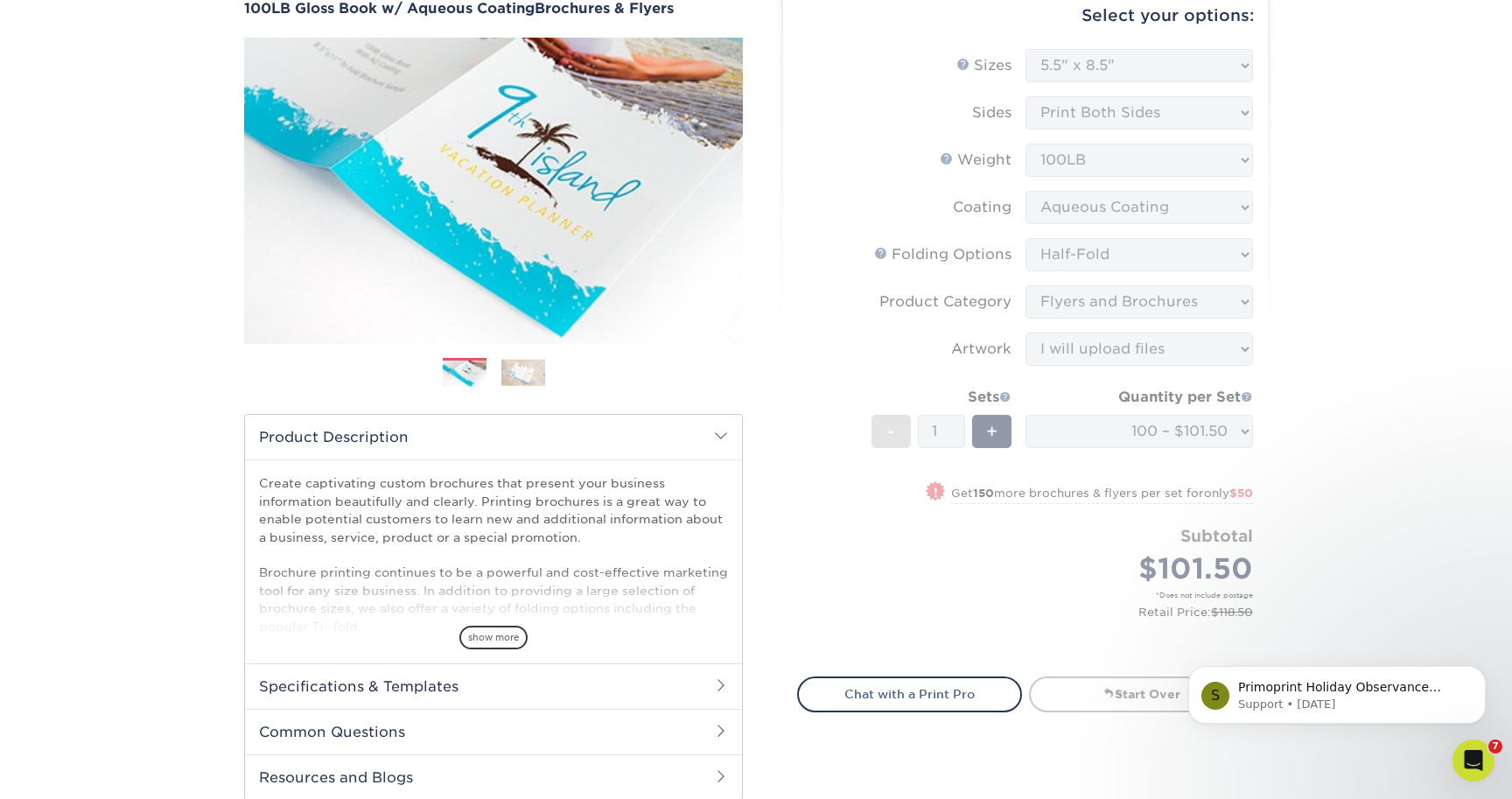
scroll to position [110, 0]
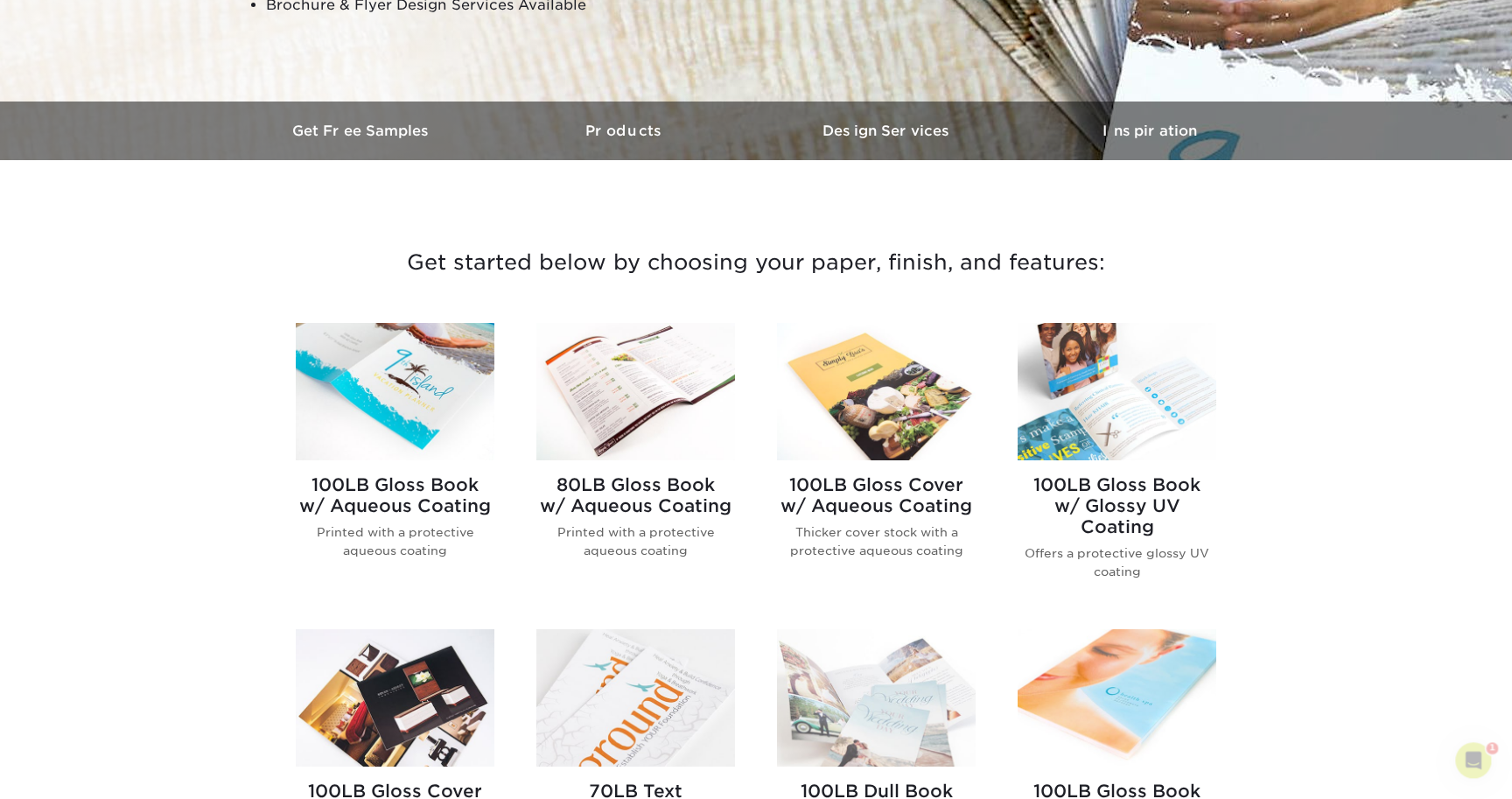
click at [360, 392] on img at bounding box center [395, 391] width 199 height 137
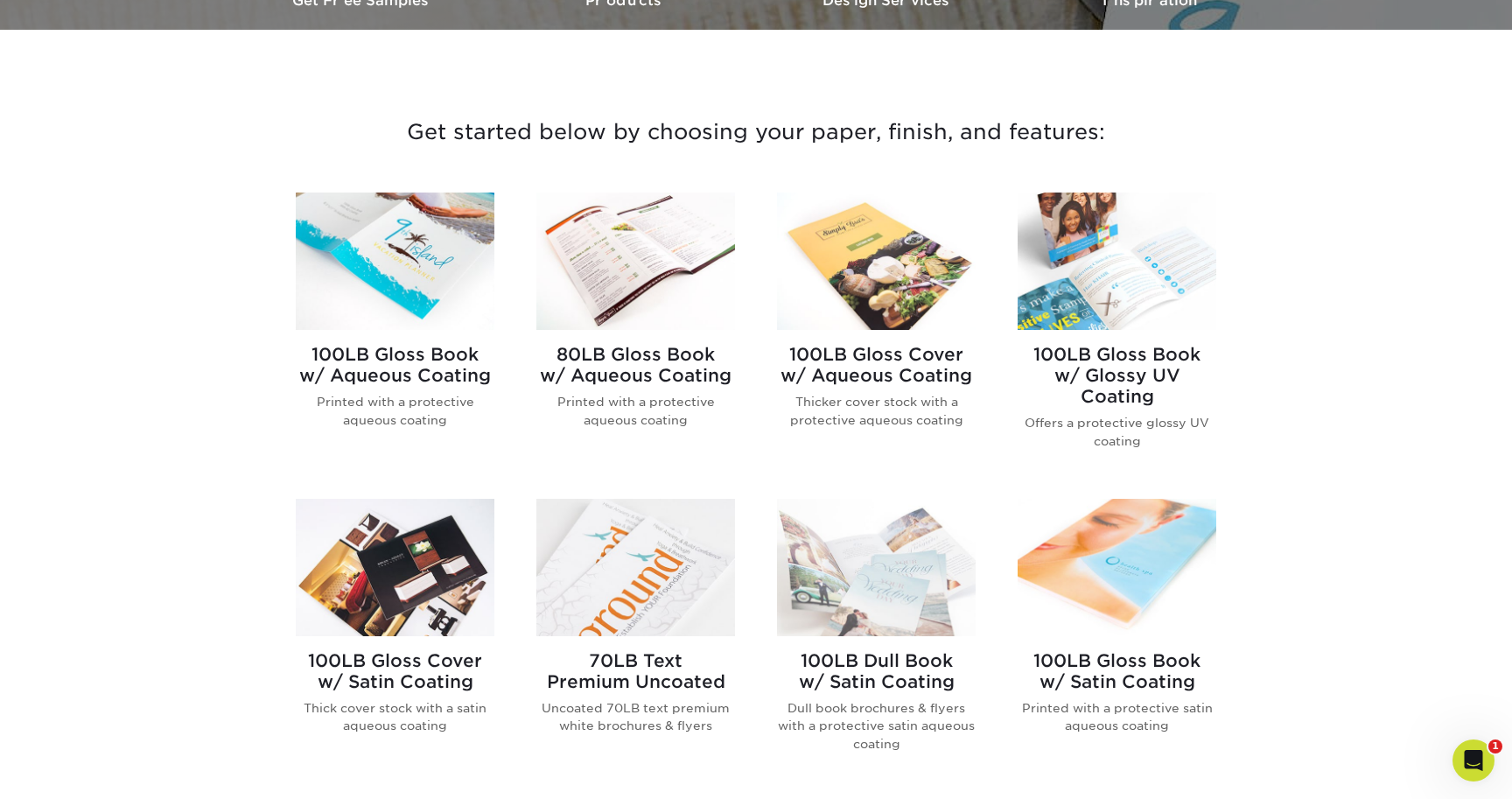
scroll to position [570, 0]
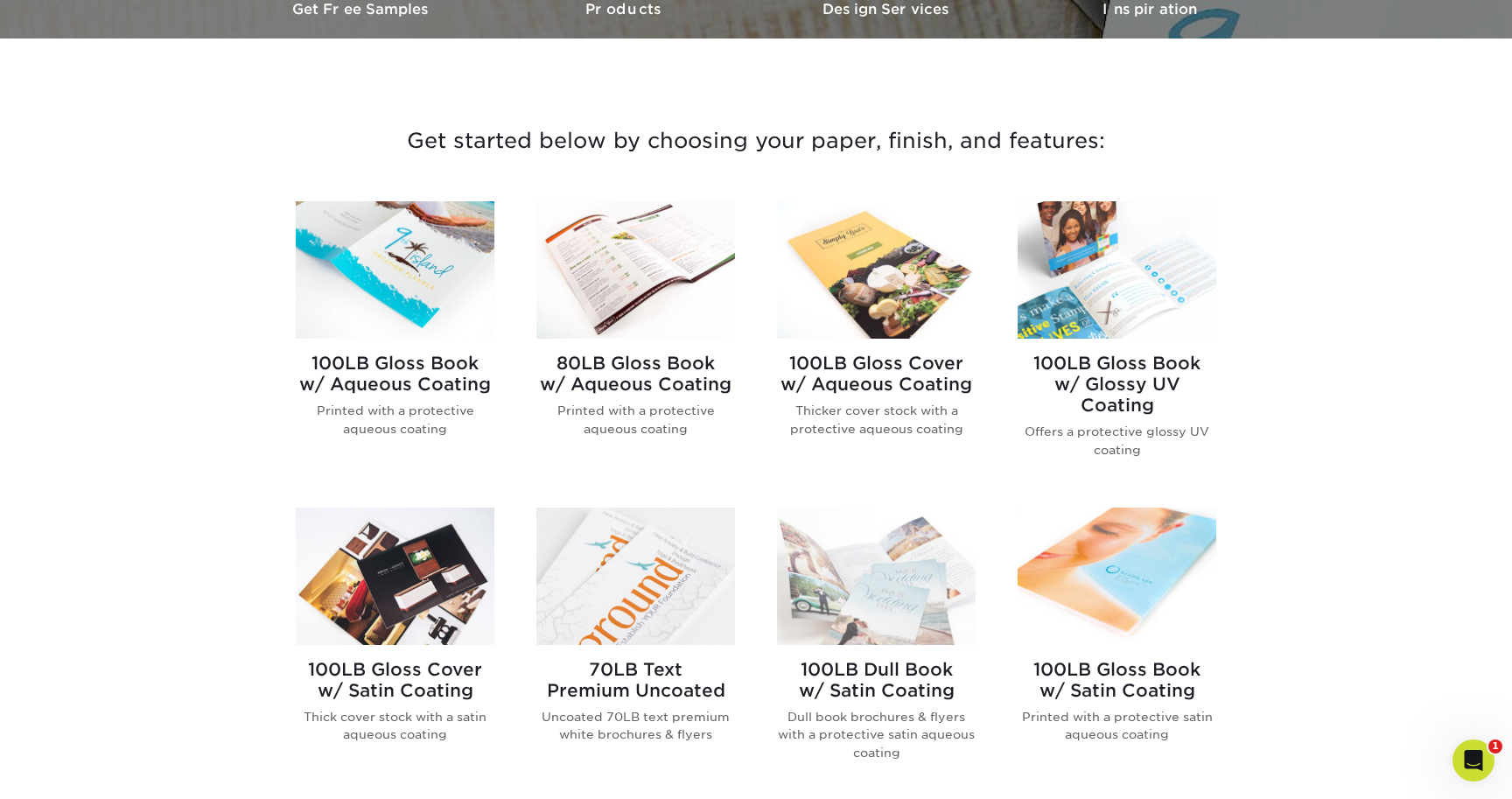
click at [415, 310] on img at bounding box center [395, 269] width 199 height 137
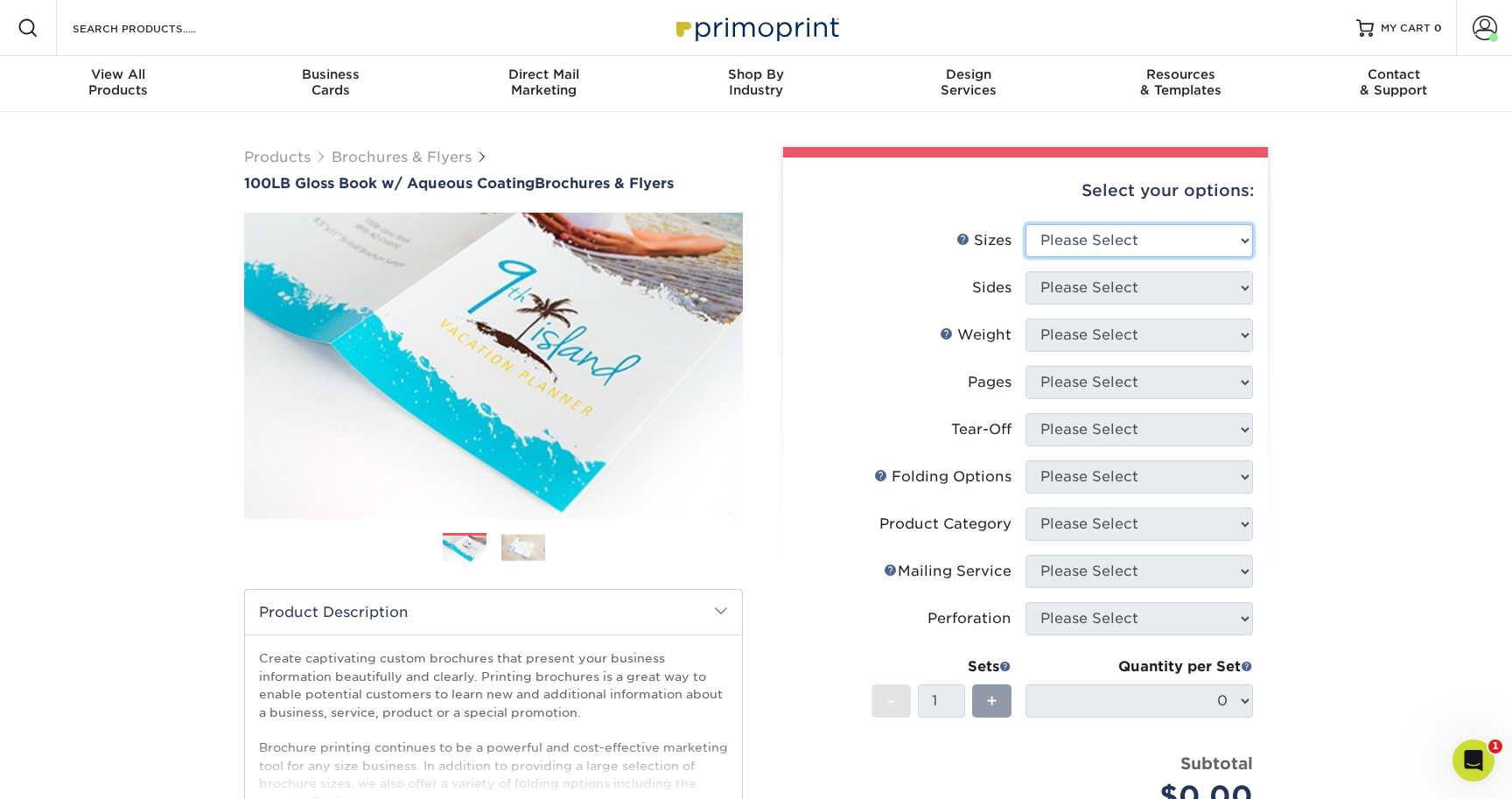
click at [1118, 246] on select "Please Select 3.5" x 8.5" 3.5" x 11" 3.67" x 8.5" 4" x 6" 4" x 8.5" 4" x 9" 4" …" at bounding box center [1140, 240] width 228 height 33
select select "5.50x8.50"
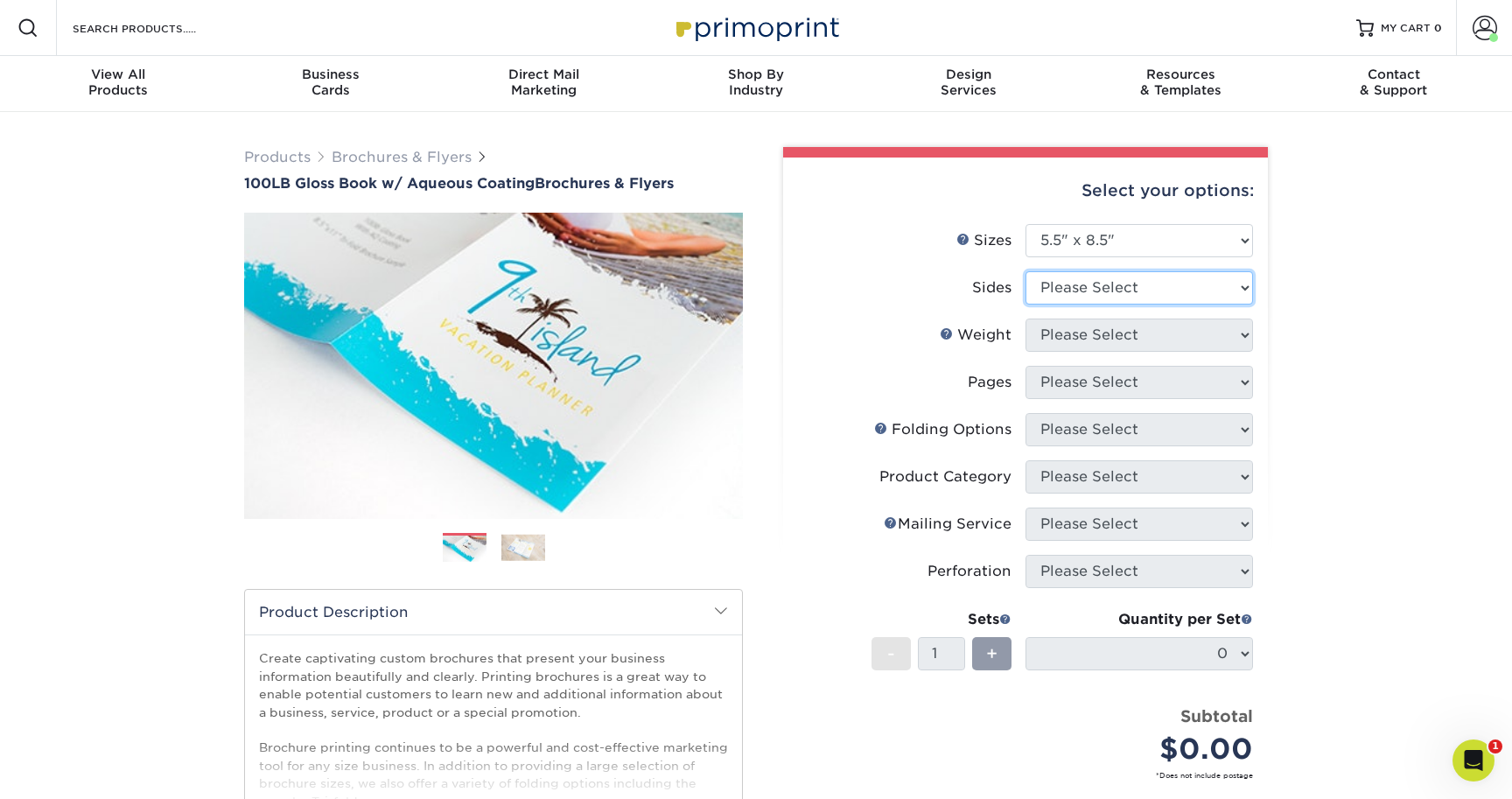
click at [1145, 285] on select "Please Select Print Both Sides Print Front Only" at bounding box center [1140, 287] width 228 height 33
select select "13abbda7-1d64-4f25-8bb2-c179b224825d"
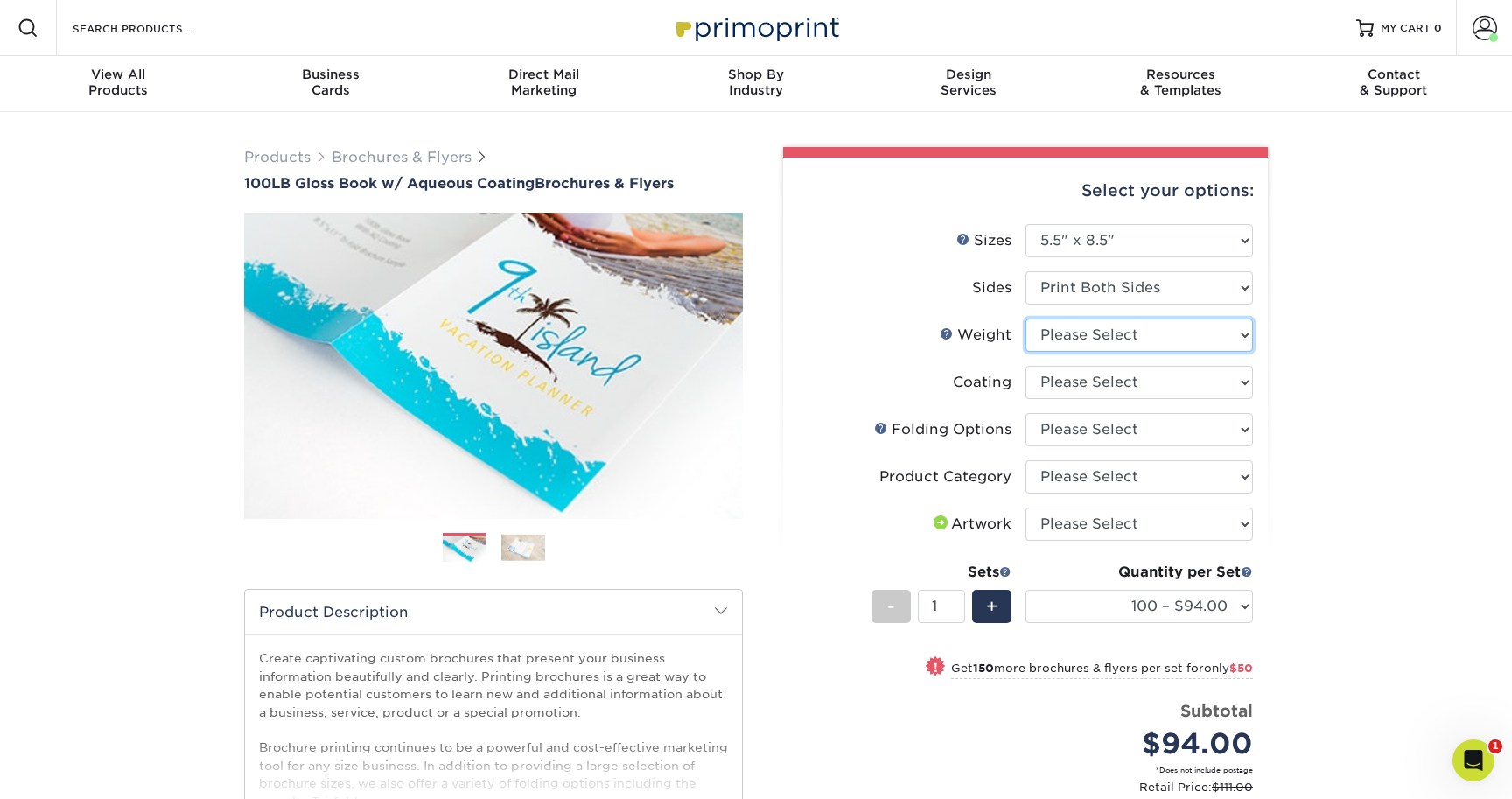
click at [1151, 335] on select "Please Select 100LB" at bounding box center [1140, 335] width 228 height 33
select select "100LB"
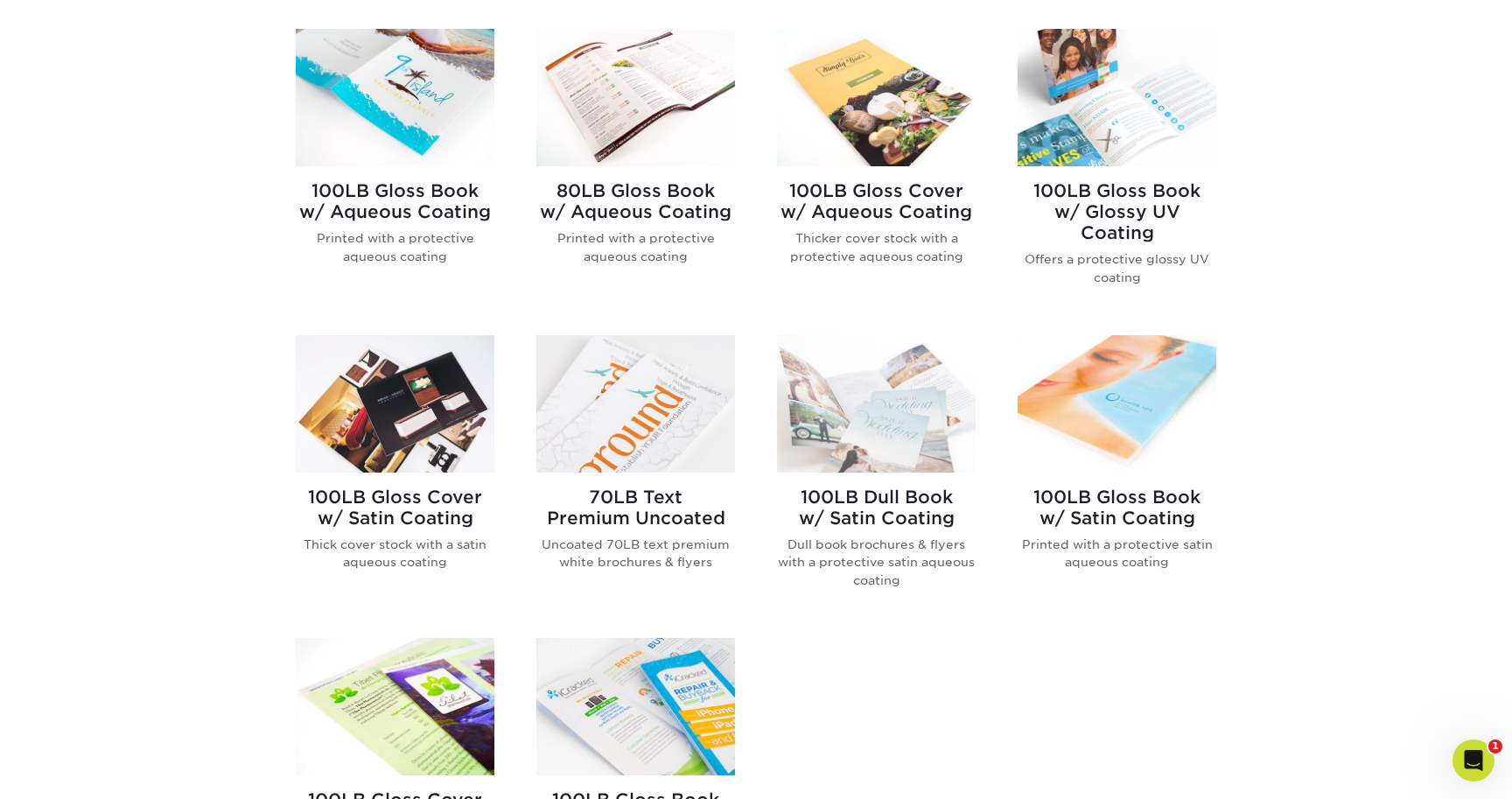
scroll to position [755, 0]
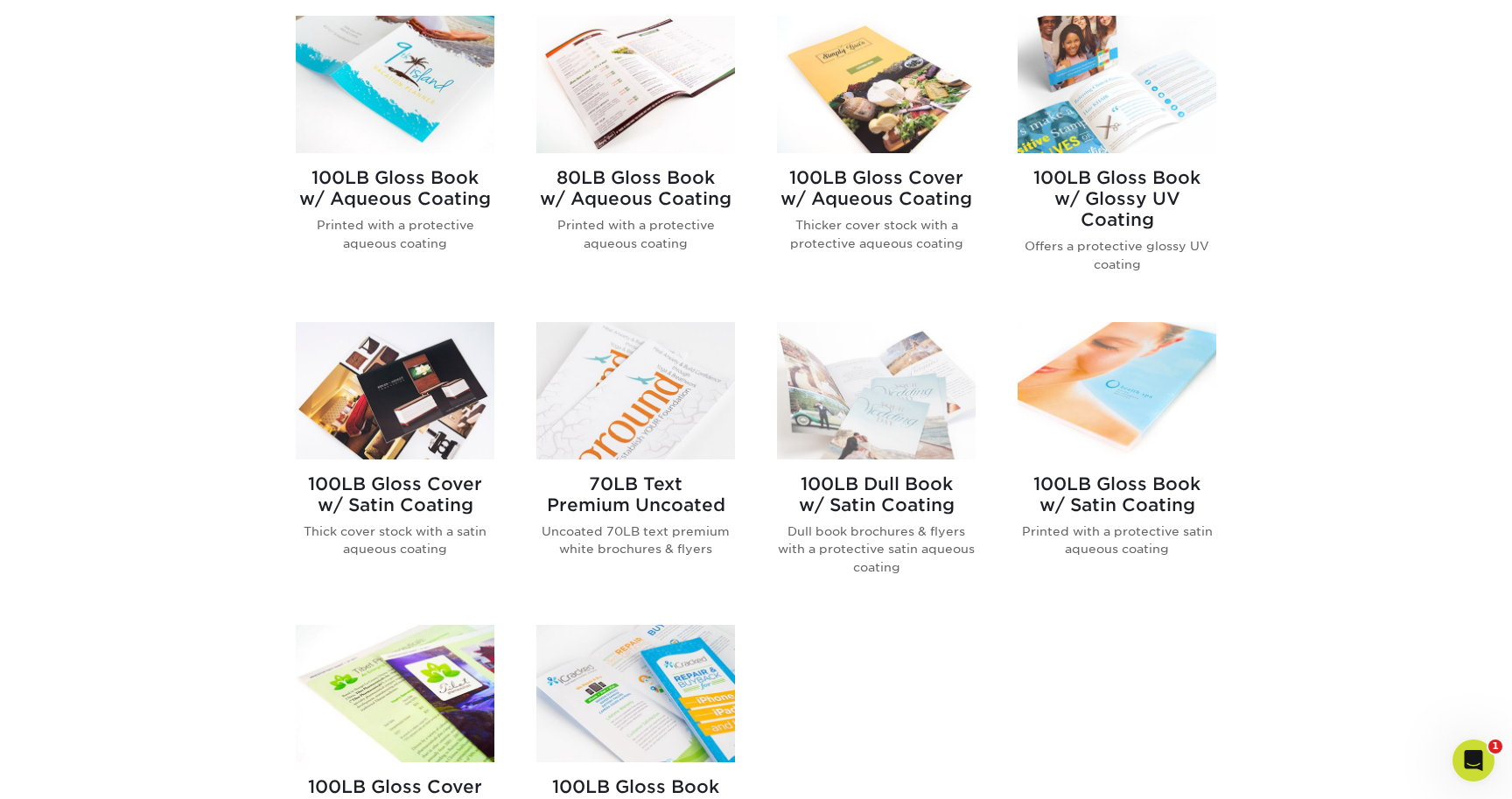
click at [1173, 430] on img at bounding box center [1117, 390] width 199 height 137
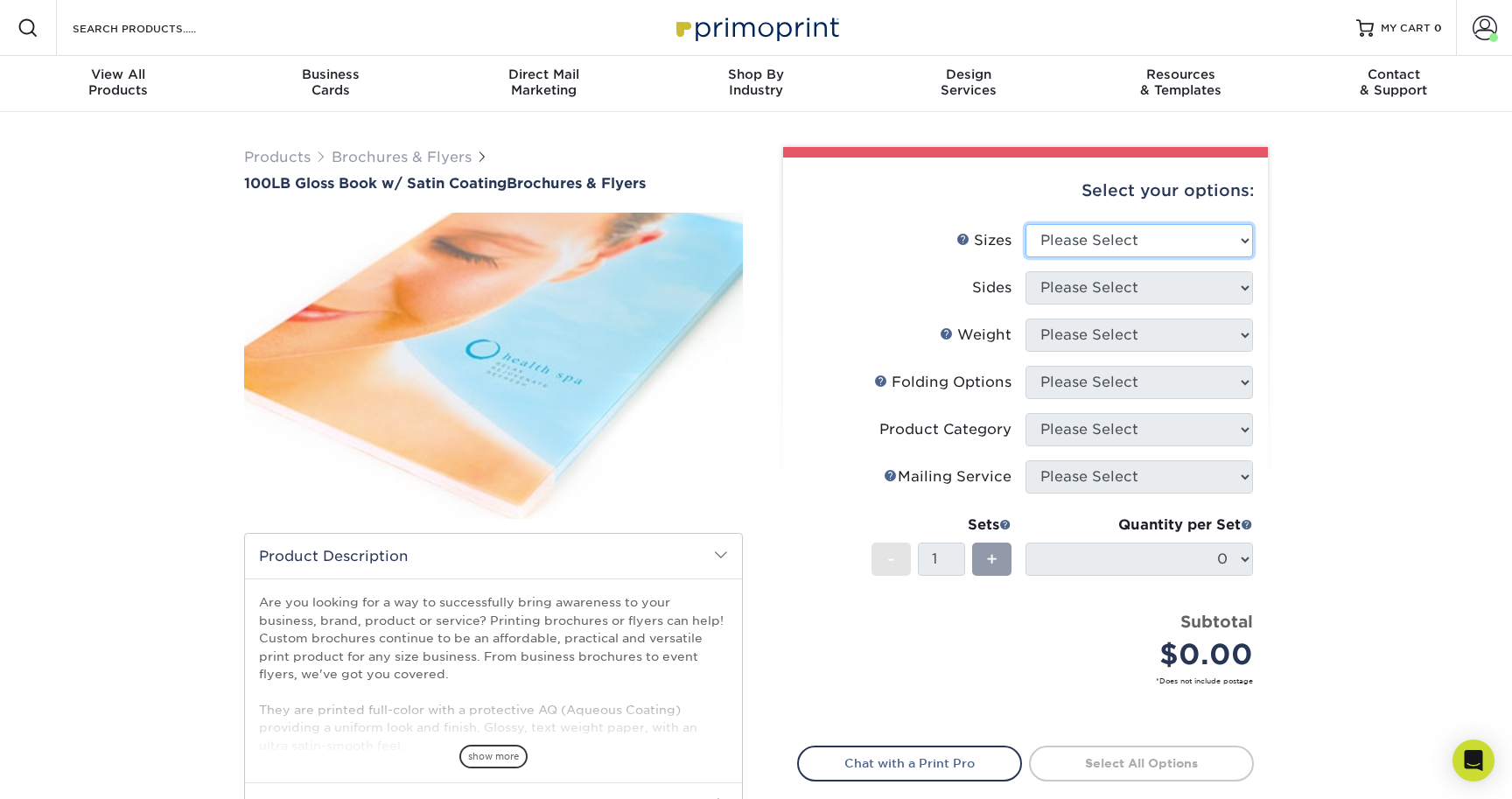
click at [1107, 239] on select "Please Select 3.67" x 8.5" 4" x 6" 4" x 8.5" 4" x 9" 4" x 11" 4.25" x 5.5" 4.25…" at bounding box center [1140, 240] width 228 height 33
click at [1108, 235] on select "Please Select 3.67" x 8.5" 4" x 6" 4" x 8.5" 4" x 9" 4" x 11" 4.25" x 5.5" 4.25…" at bounding box center [1140, 240] width 228 height 33
select select "5.50x8.50"
click at [1065, 291] on select "Please Select Print Both Sides Print Front Only" at bounding box center [1140, 287] width 228 height 33
select select "13abbda7-1d64-4f25-8bb2-c179b224825d"
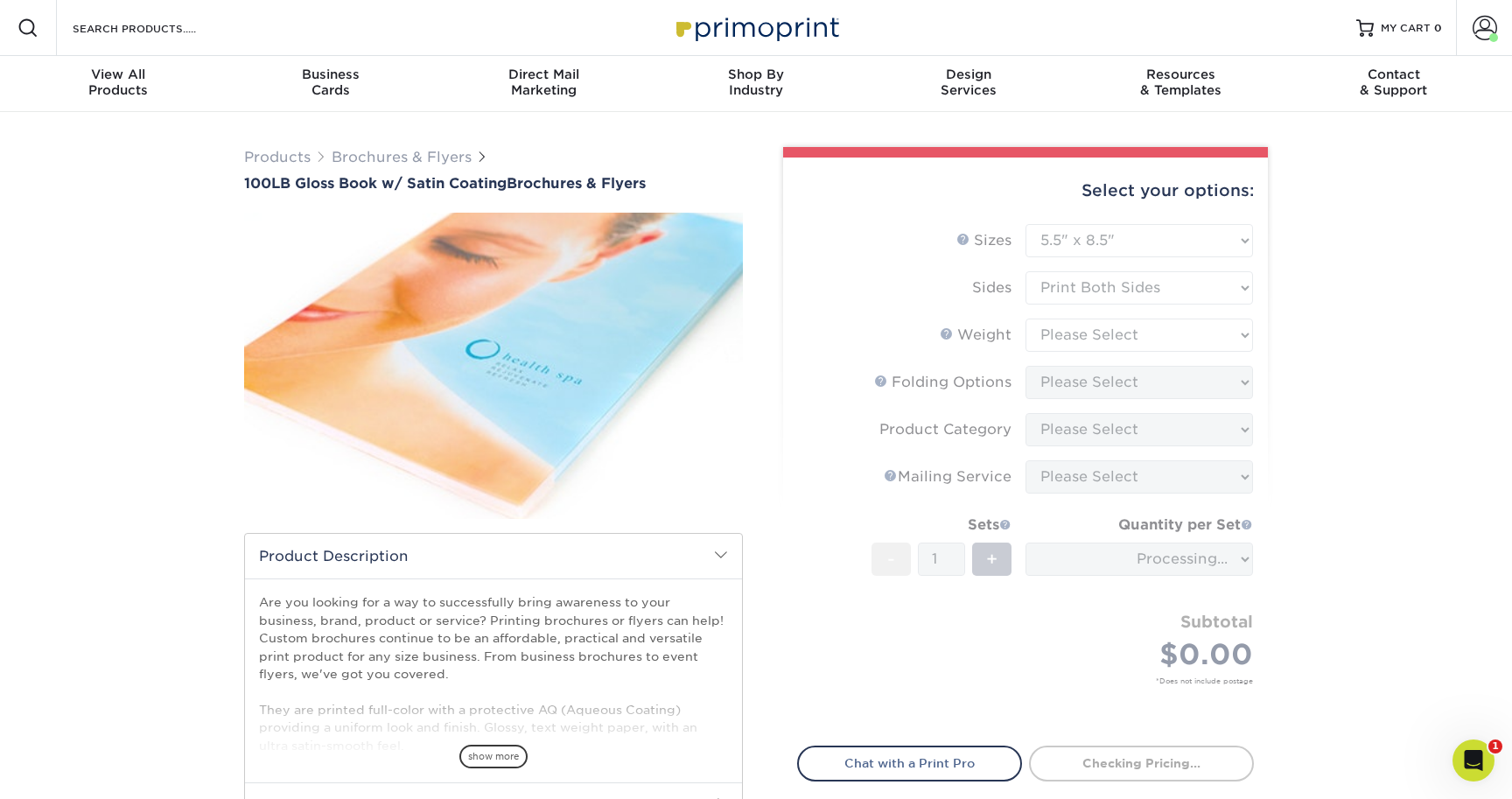
click at [1093, 339] on form "Sizes Help Sizes Please Select 3.67" x 8.5" 4" x 6" 4" x 8.5" 4" x 9" 4" x 11" …" at bounding box center [1025, 474] width 457 height 501
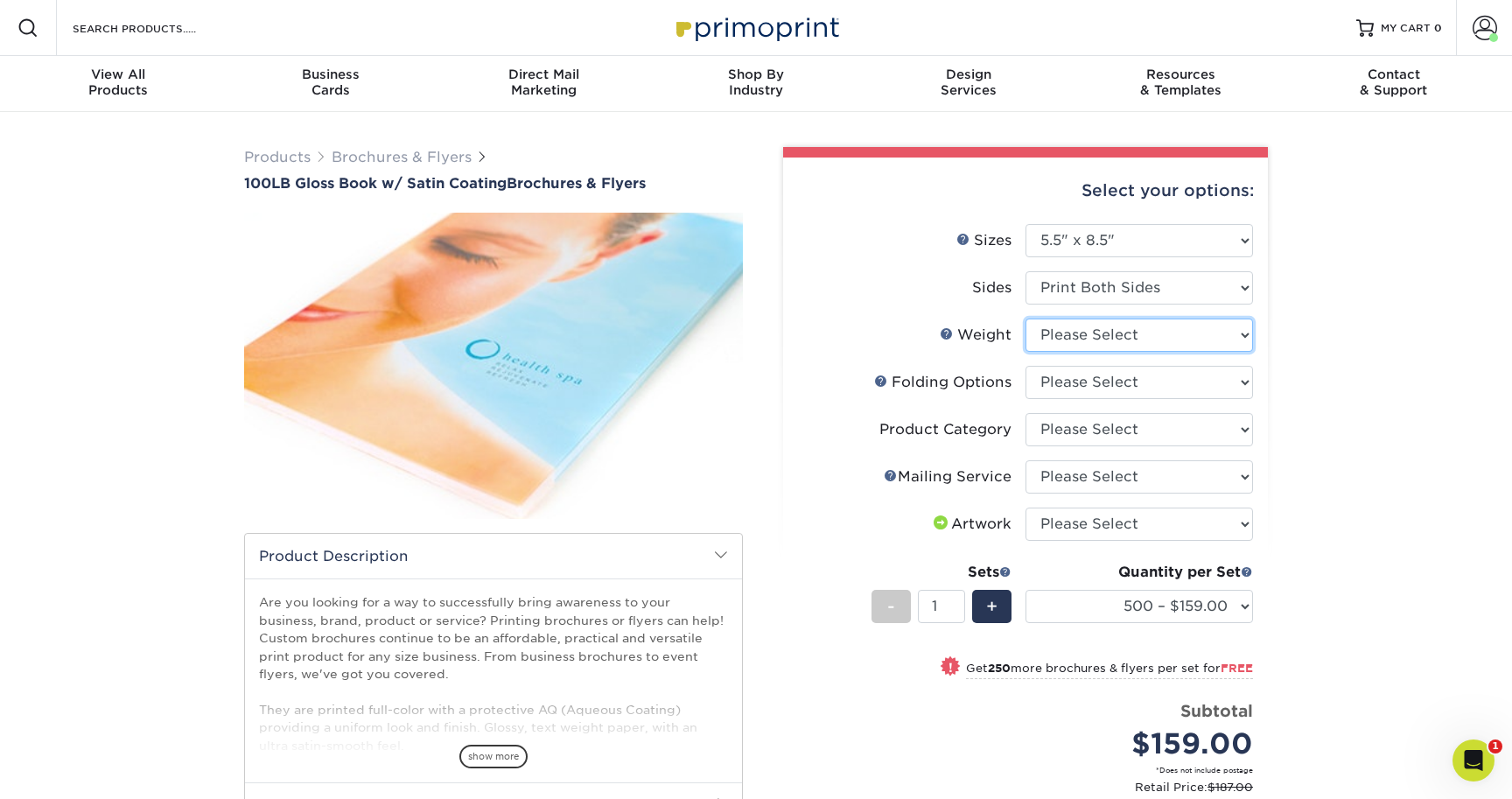
click at [1128, 335] on select "Please Select 100LB" at bounding box center [1140, 335] width 228 height 33
select select "100LB"
drag, startPoint x: 1128, startPoint y: 335, endPoint x: 1128, endPoint y: 375, distance: 39.4
click at [1128, 375] on form "Sizes Help Sizes Please Select 3.67" x 8.5" 4" x 6" 4" x 8.5" 4" x 9" 4" x 11" …" at bounding box center [1025, 527] width 457 height 607
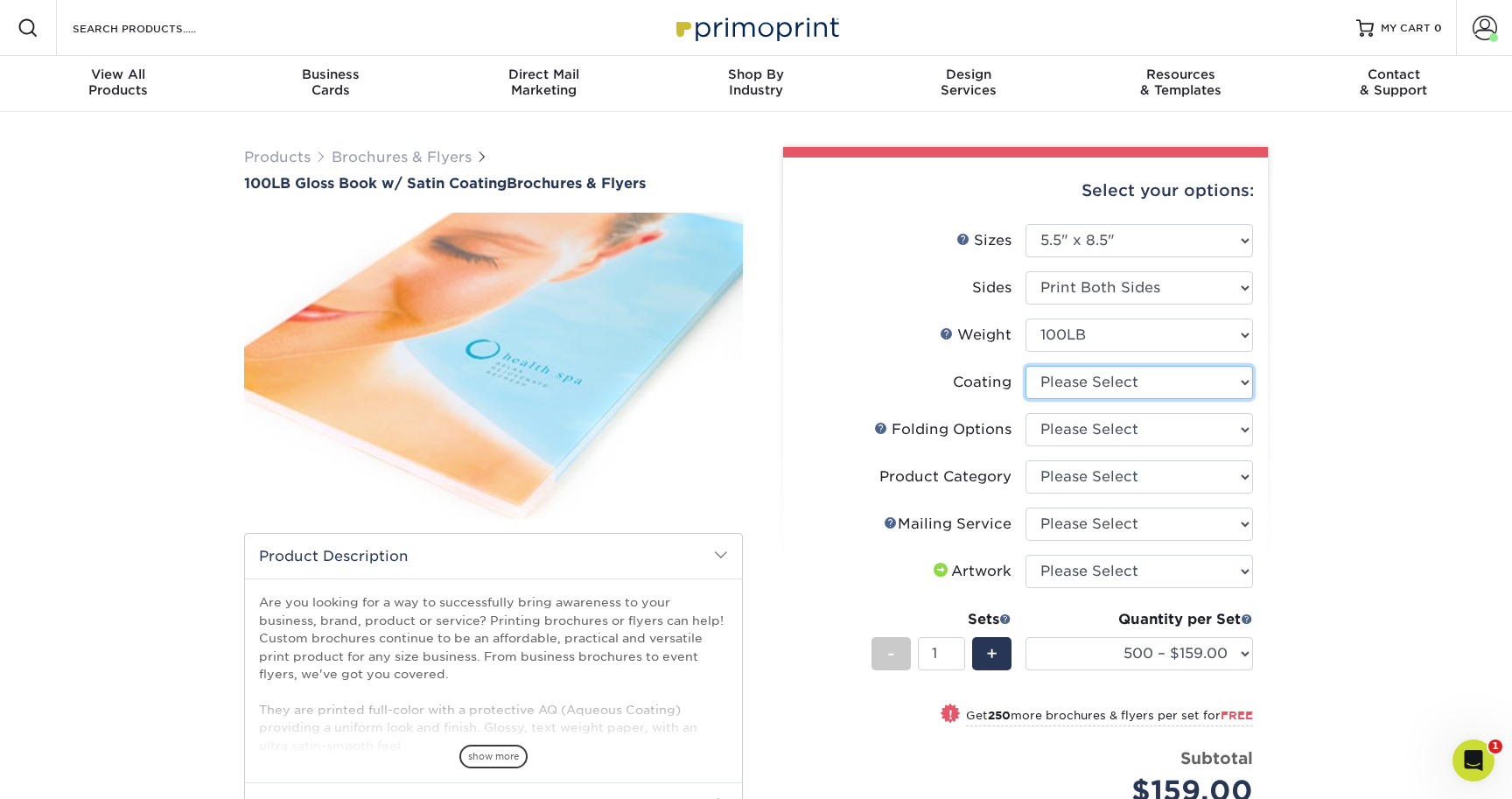
click at [1182, 375] on select at bounding box center [1140, 382] width 228 height 33
select select "1753ff32-3d28-4f95-990a-6fda0dbe3d7c"
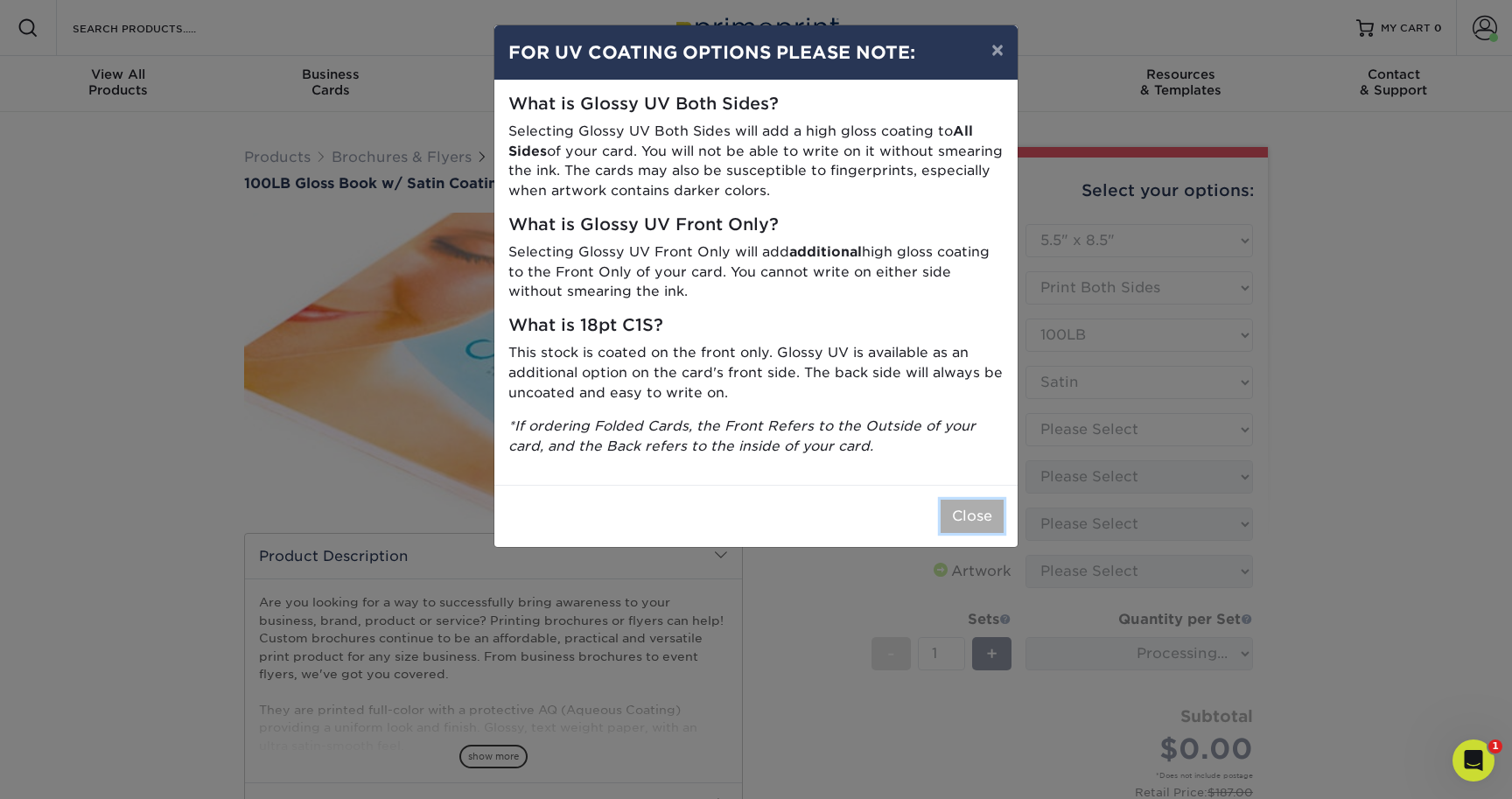
click at [947, 518] on button "Close" at bounding box center [972, 516] width 63 height 33
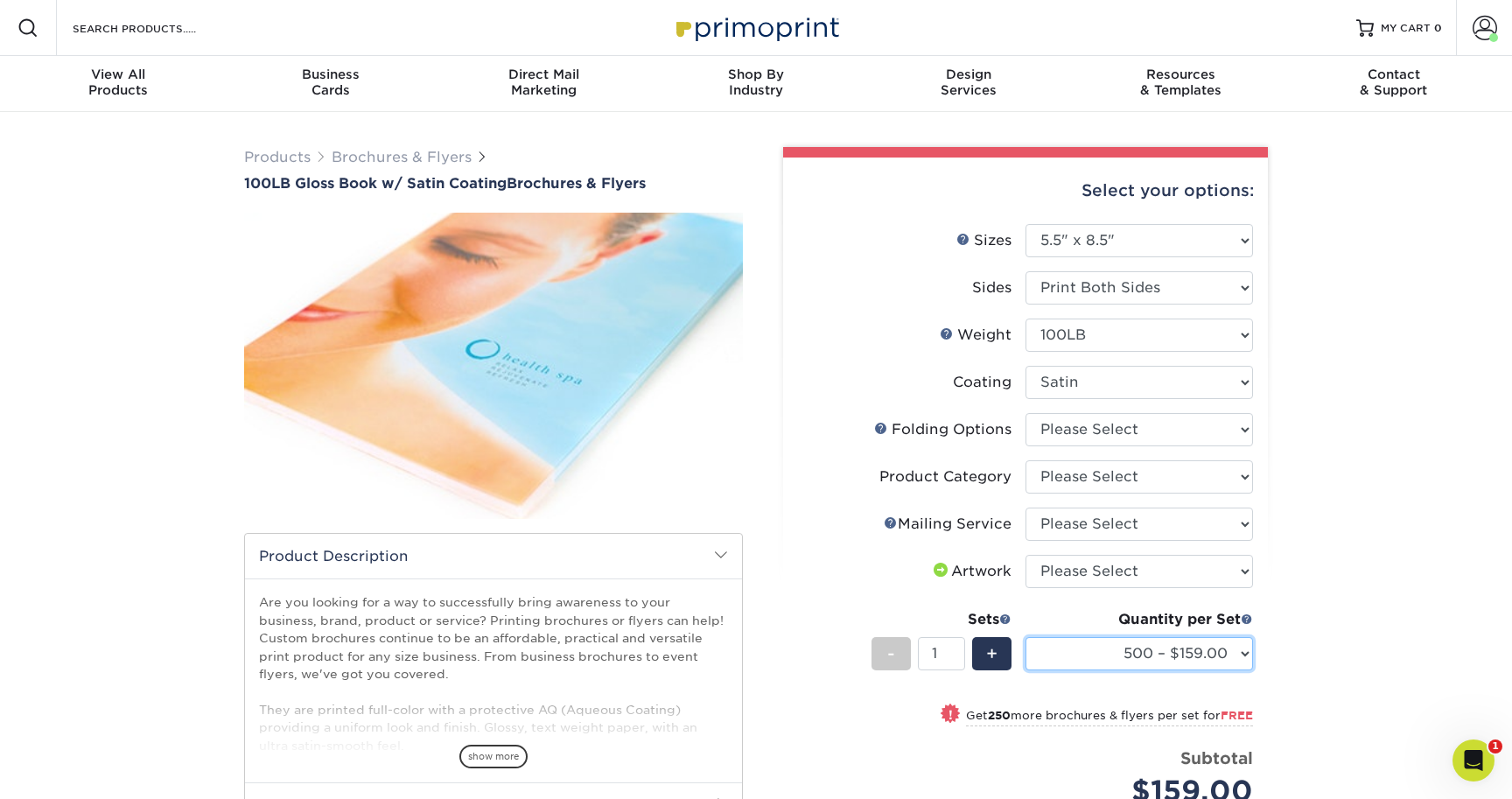
click at [1117, 642] on select "500 – $159.00 750 – $158.00 1000 – $165.00 1500 – $178.00 2000 – $192.00 2500 –…" at bounding box center [1140, 653] width 228 height 33
